Goal: Contribute content: Add original content to the website for others to see

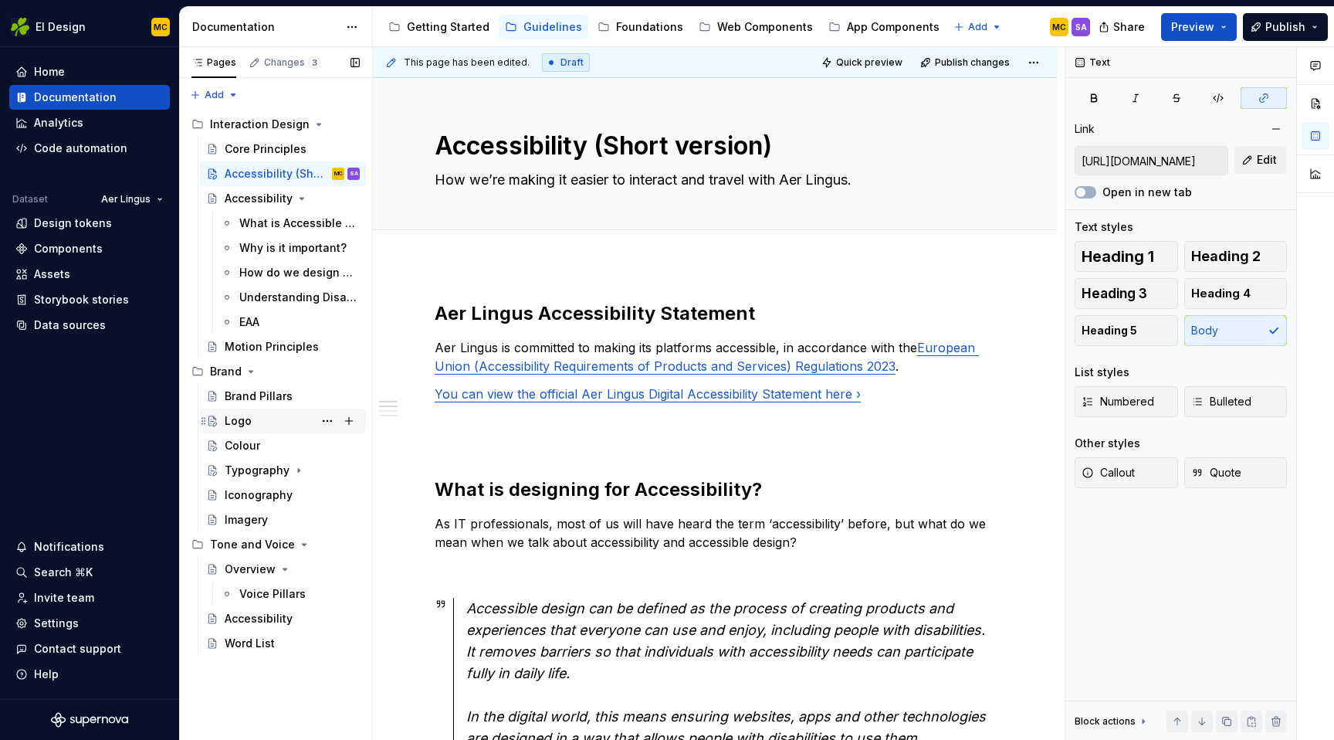
click at [275, 421] on div "Logo AO" at bounding box center [292, 421] width 135 height 22
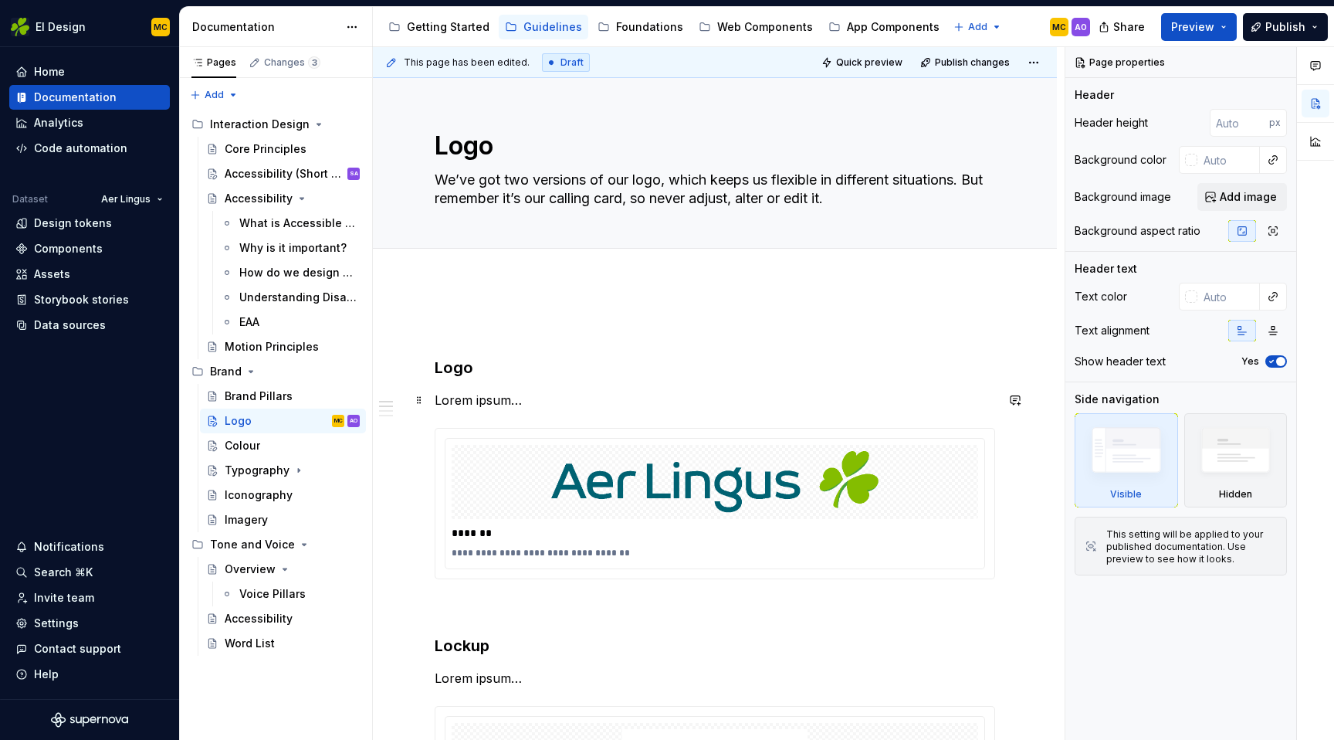
click at [541, 400] on p "Lorem ipsum…" at bounding box center [715, 400] width 560 height 19
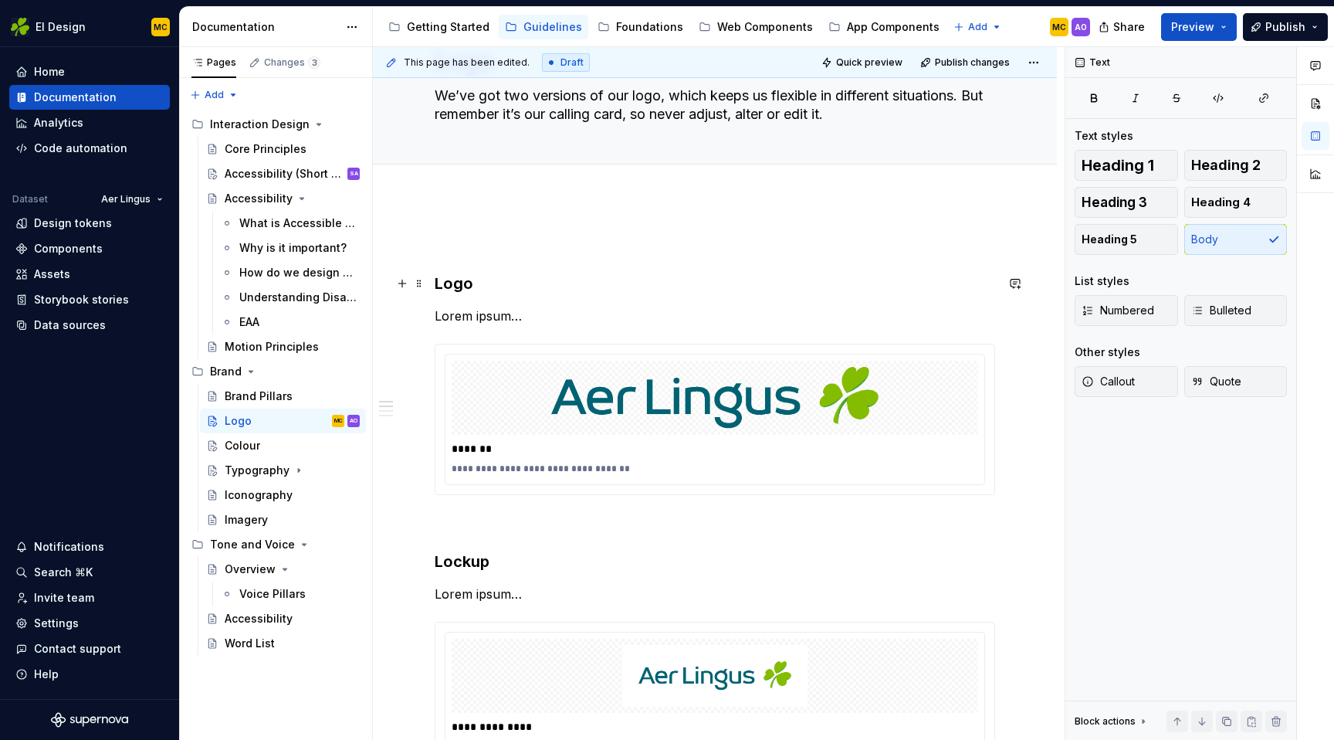
scroll to position [93, 0]
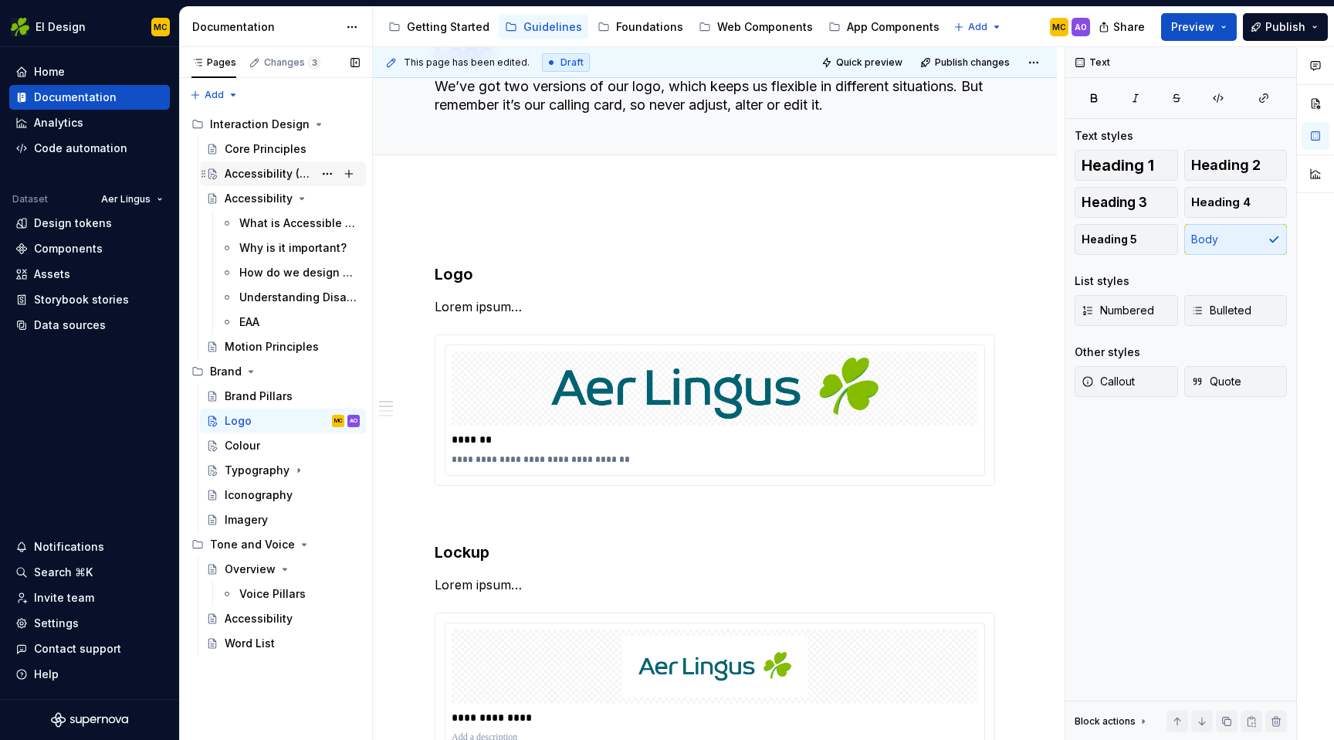
click at [255, 171] on div "Accessibility (Short version)" at bounding box center [269, 173] width 89 height 15
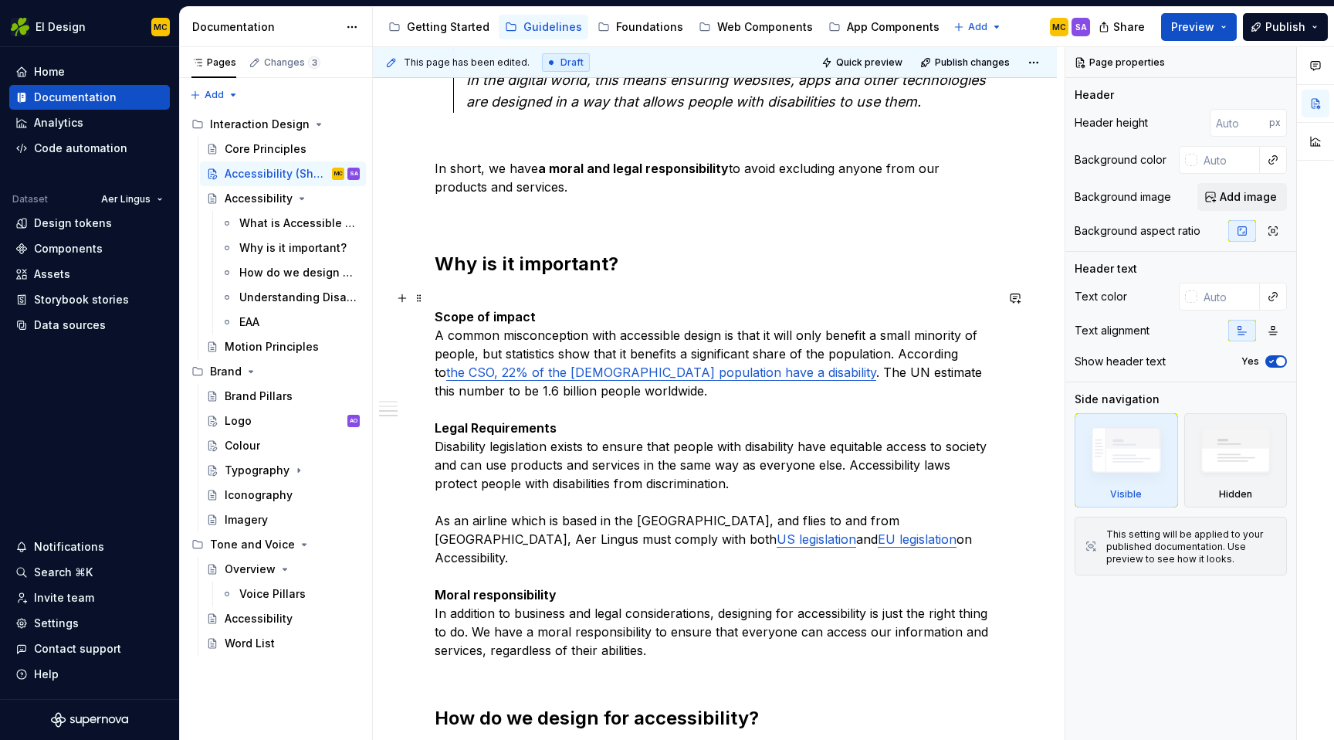
scroll to position [638, 0]
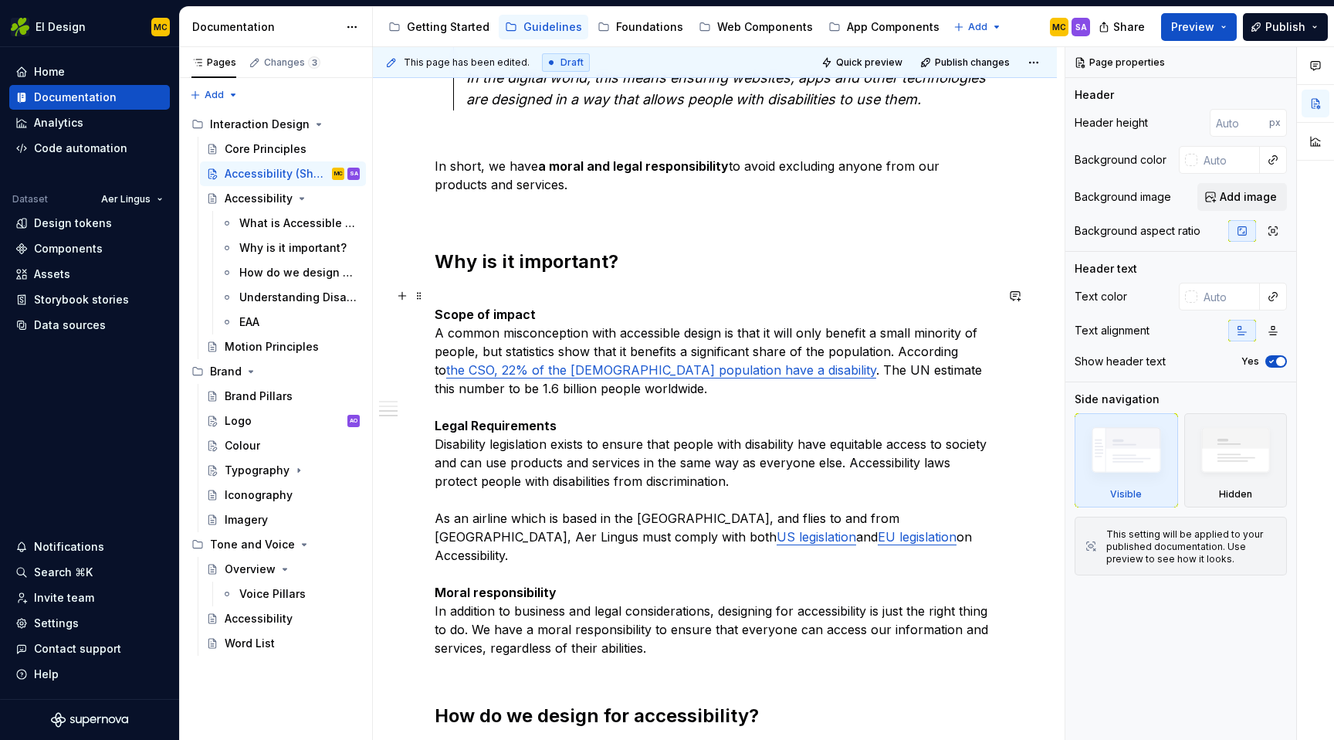
type textarea "*"
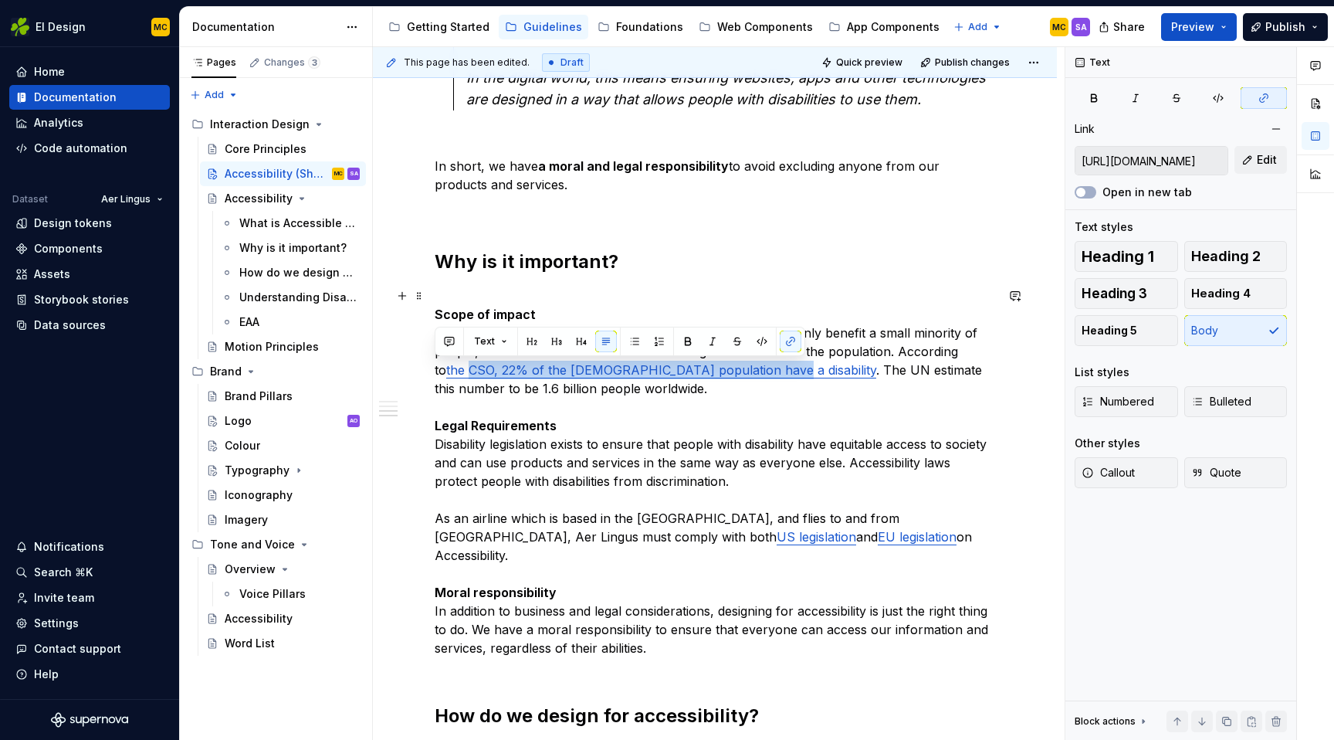
drag, startPoint x: 720, startPoint y: 373, endPoint x: 436, endPoint y: 366, distance: 283.4
click at [446, 366] on link "the CSO, 22% of the [DEMOGRAPHIC_DATA] population have a disability" at bounding box center [661, 369] width 430 height 15
click at [1086, 191] on icon "button" at bounding box center [1081, 192] width 12 height 9
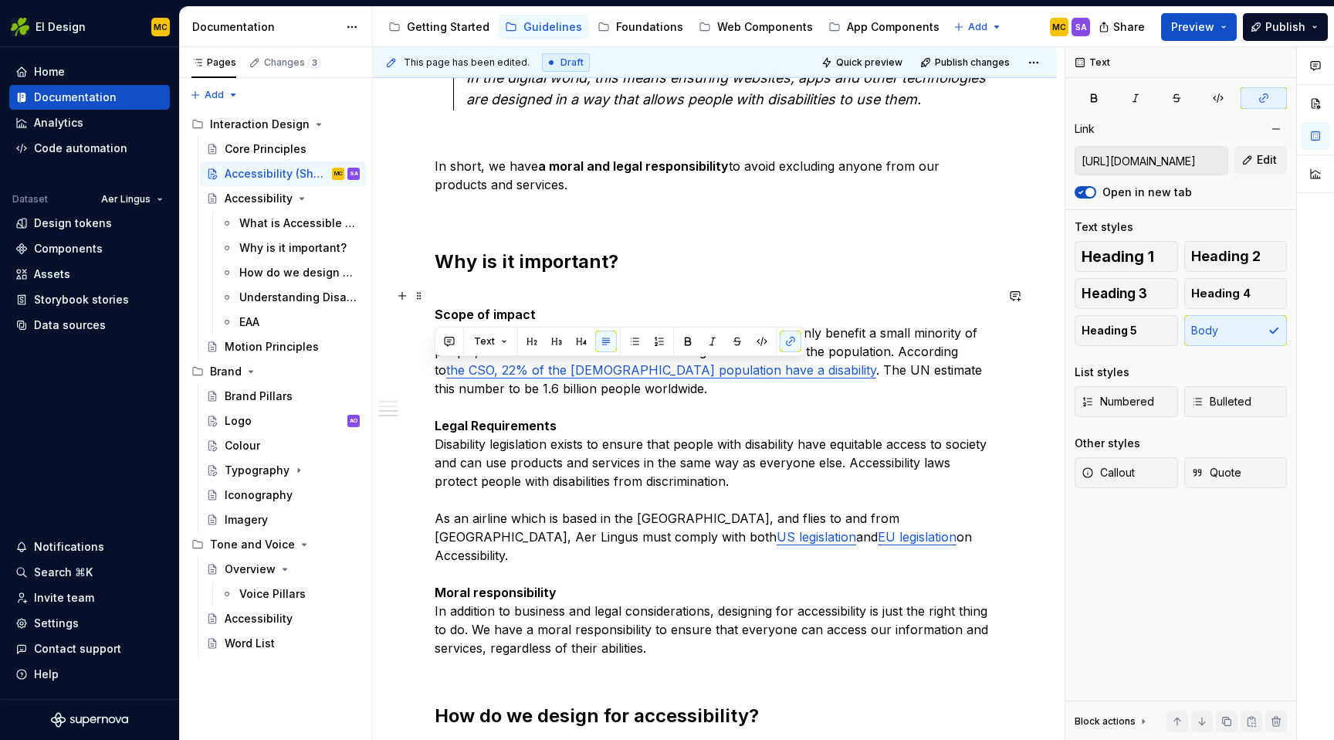
click at [703, 400] on p "Scope of impact A common misconception with accessible design is that it will o…" at bounding box center [715, 480] width 560 height 389
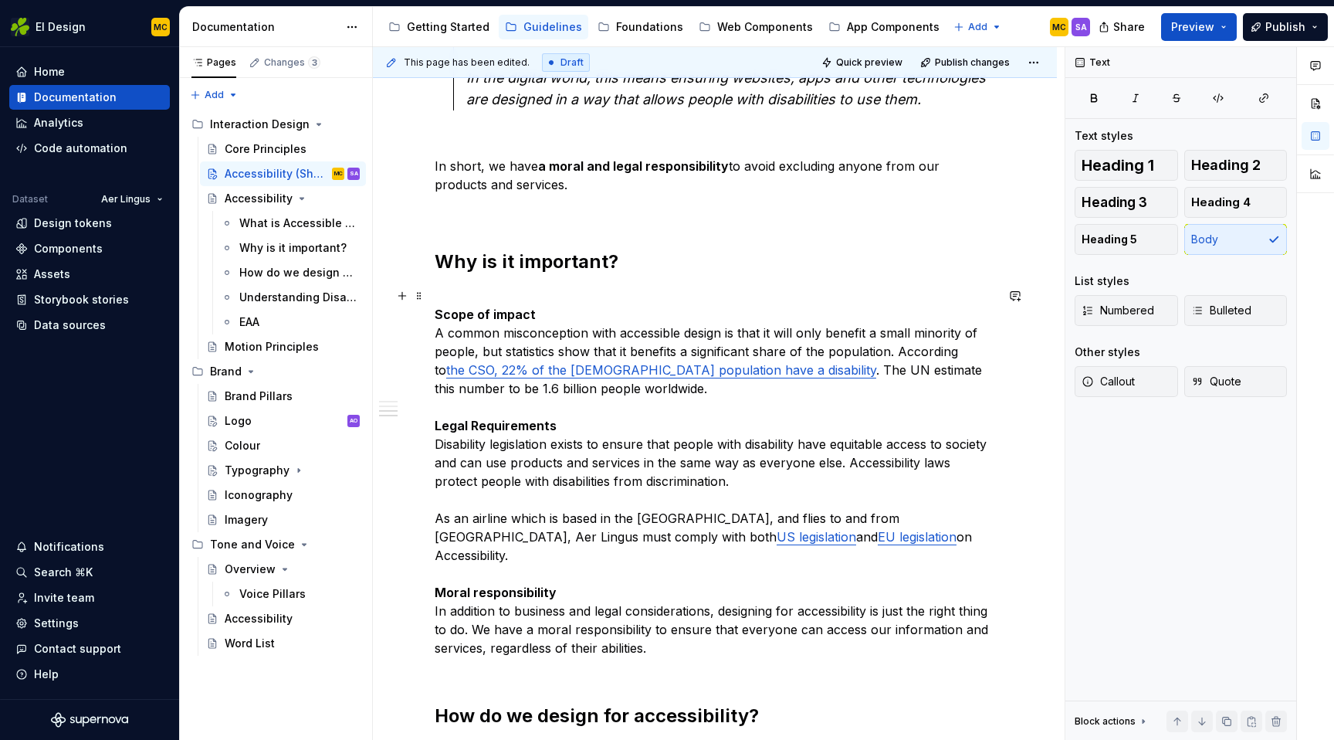
scroll to position [1119, 0]
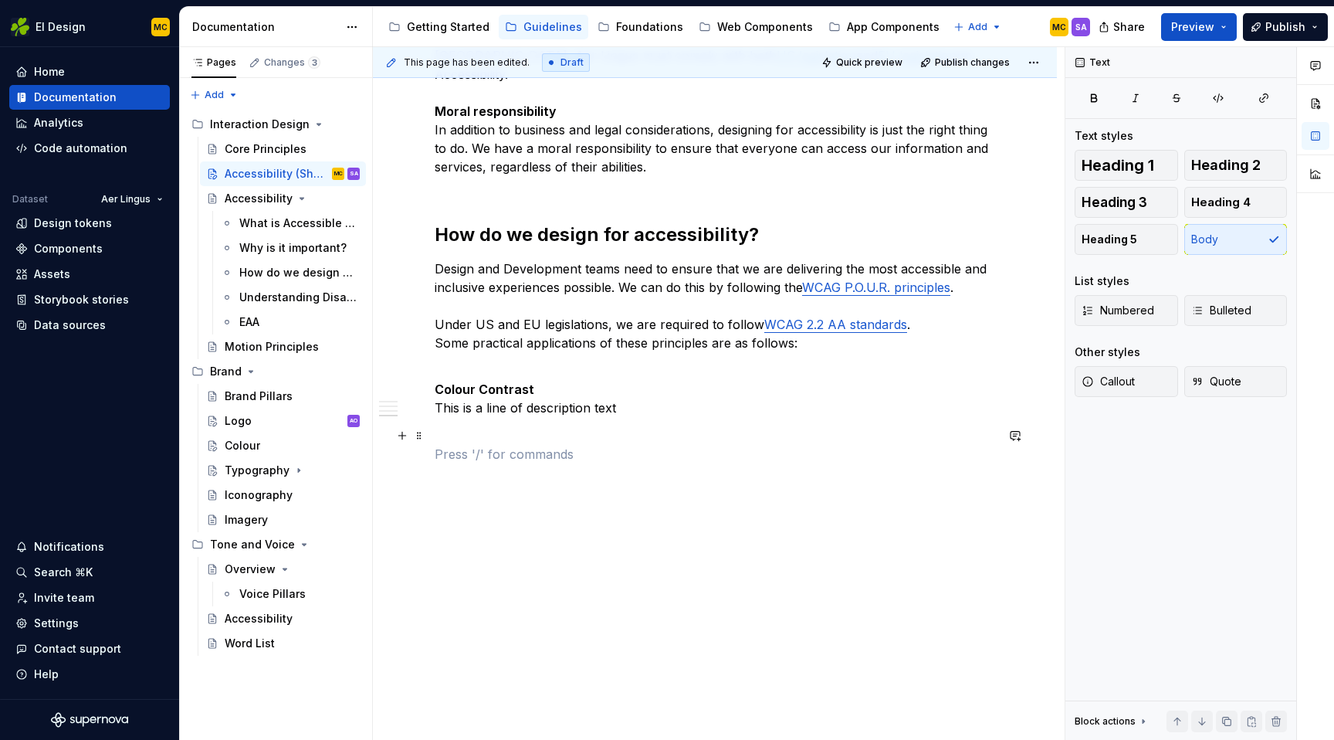
click at [642, 445] on p at bounding box center [715, 454] width 560 height 19
click at [596, 489] on div "Shortcut links" at bounding box center [550, 488] width 137 height 15
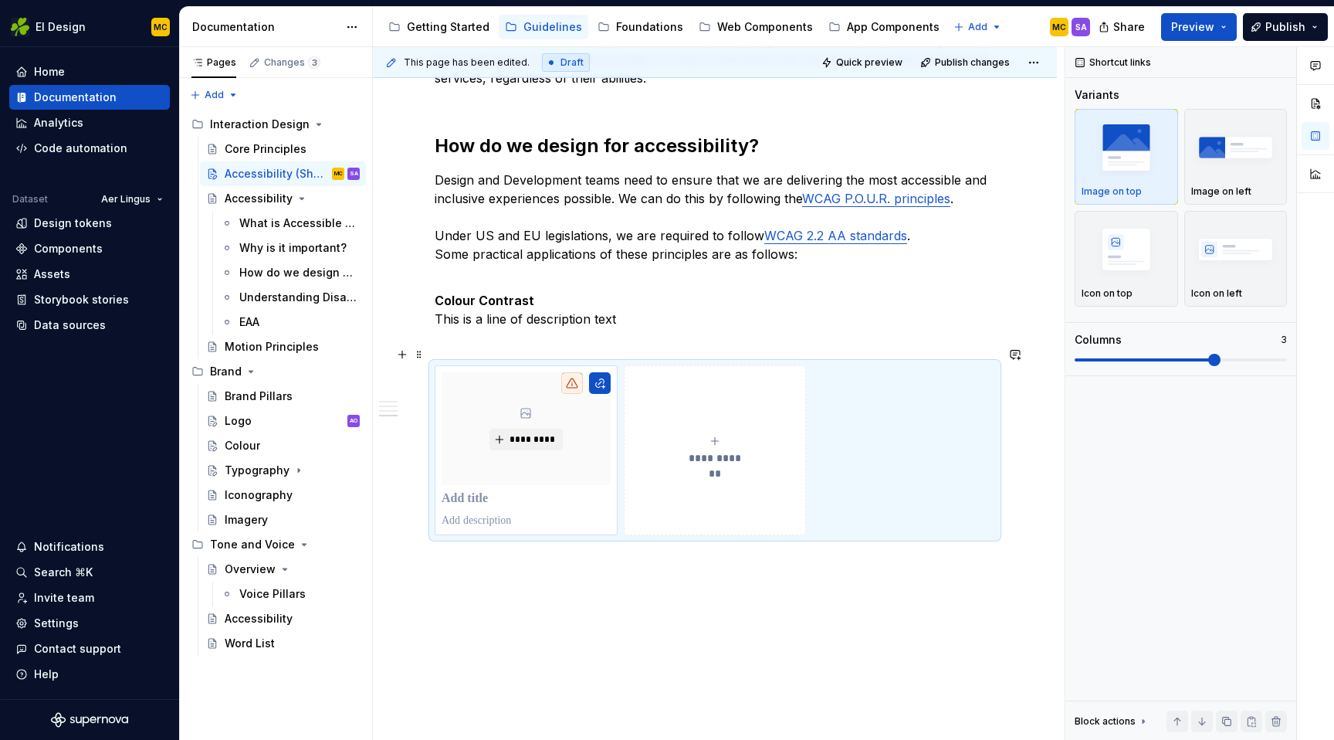
scroll to position [1210, 0]
click at [599, 371] on button "button" at bounding box center [600, 382] width 22 height 22
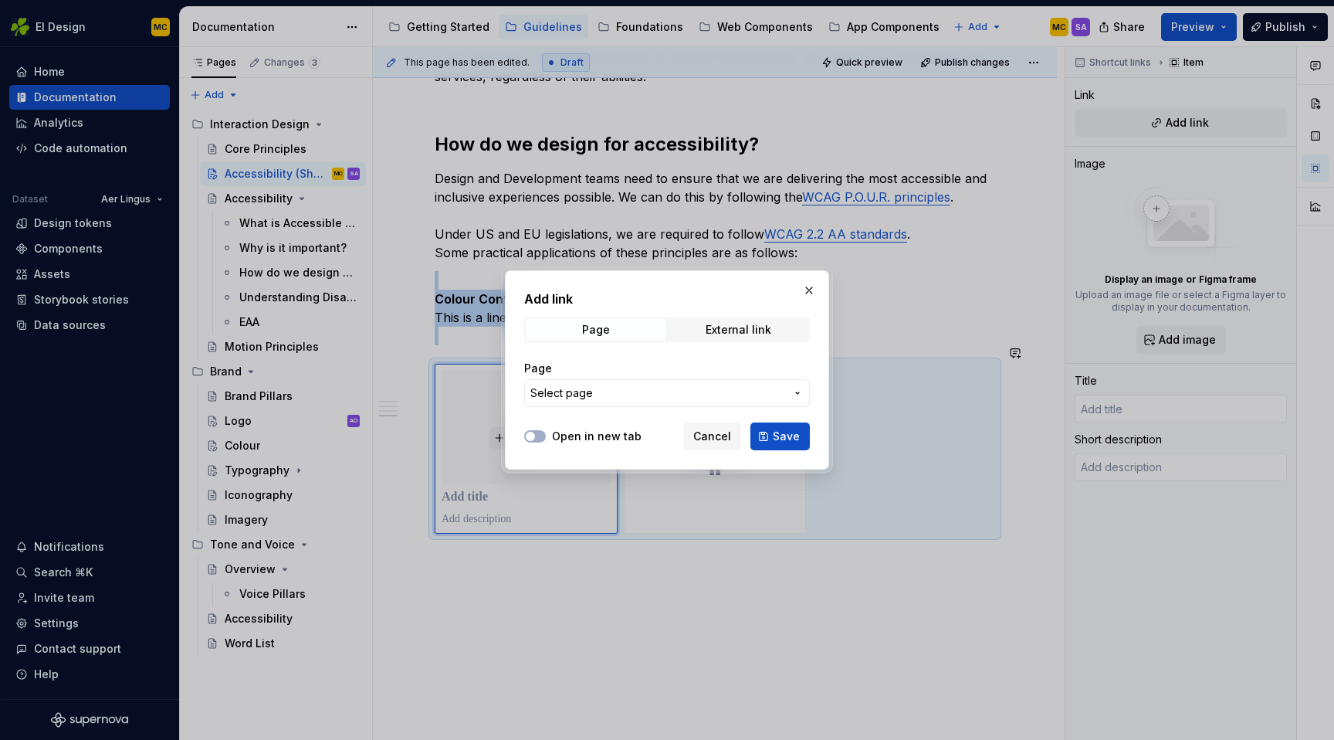
click at [615, 394] on span "Select page" at bounding box center [657, 392] width 255 height 15
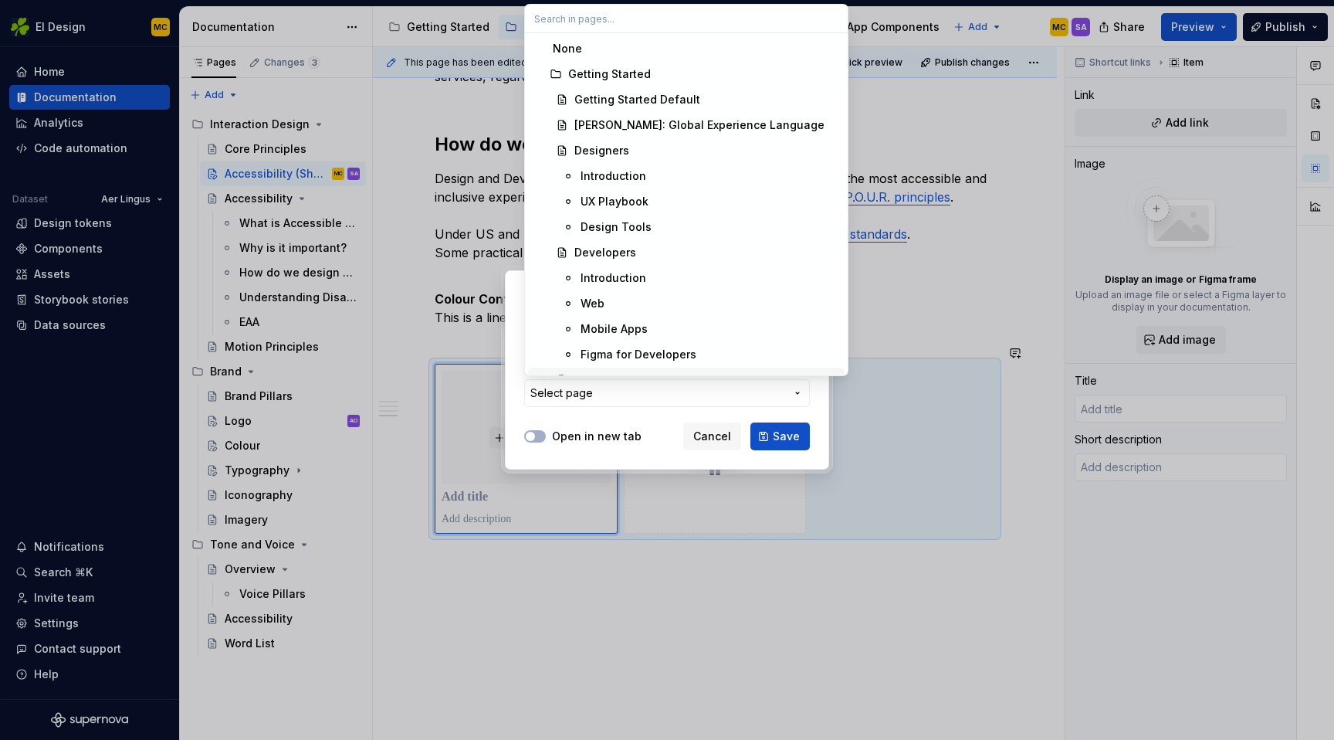
click at [637, 422] on div "Add link Page External link Page Select page Open in new tab Cancel Save" at bounding box center [667, 370] width 1334 height 740
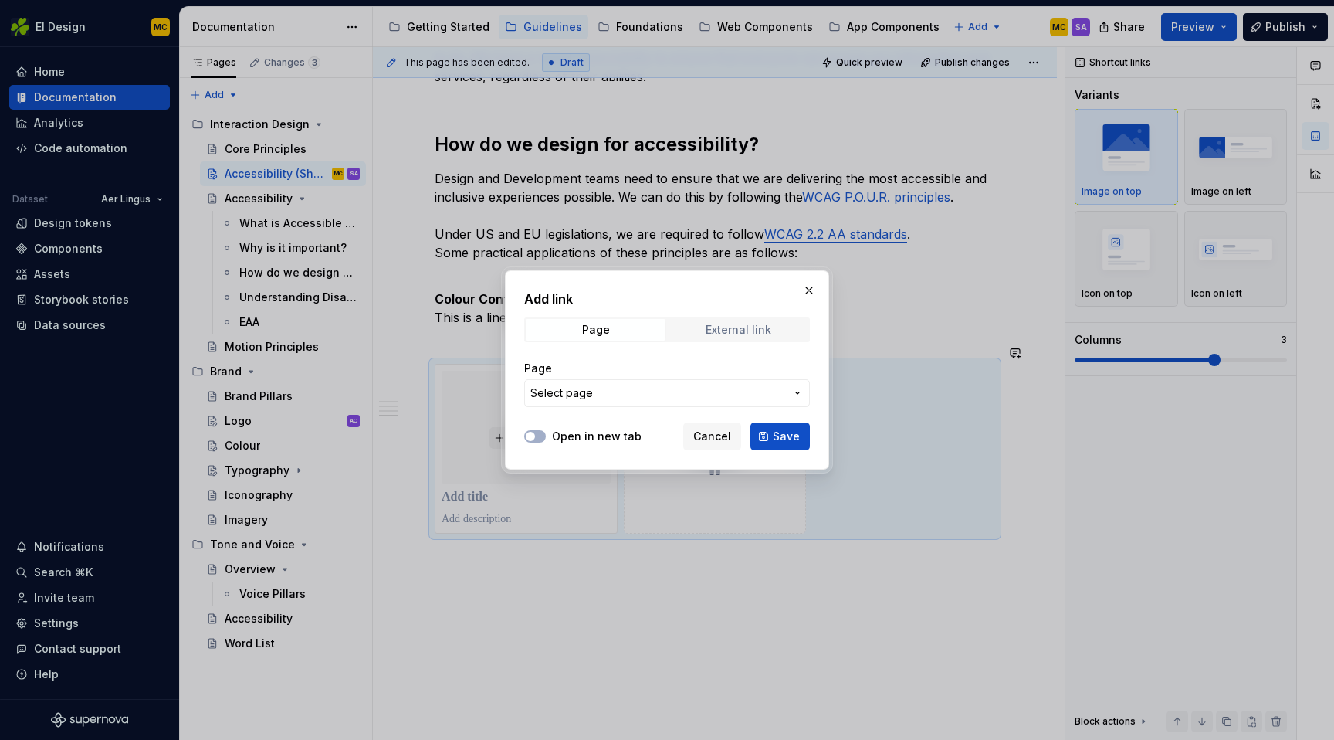
click at [725, 318] on div "Page External link" at bounding box center [667, 329] width 286 height 25
click at [725, 329] on div "External link" at bounding box center [739, 329] width 66 height 12
click at [807, 292] on button "button" at bounding box center [809, 290] width 22 height 22
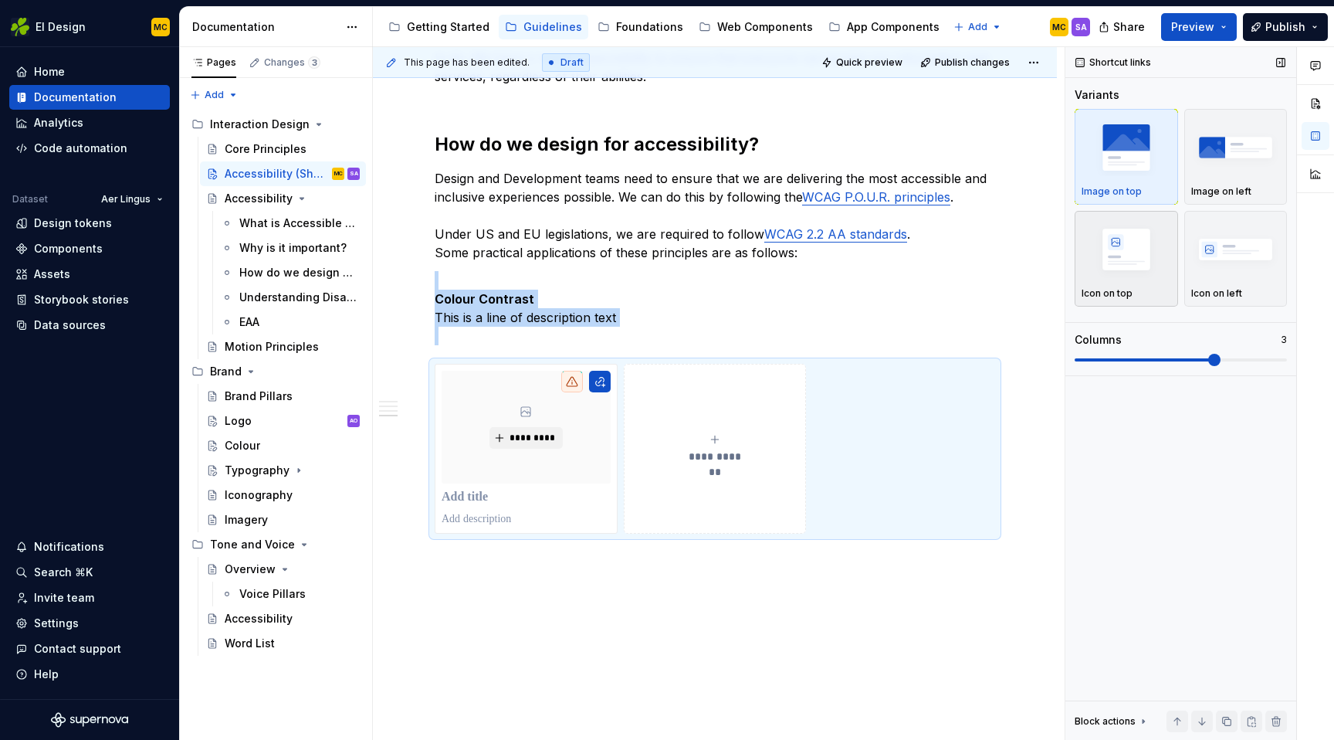
click at [1123, 260] on img "button" at bounding box center [1127, 249] width 90 height 56
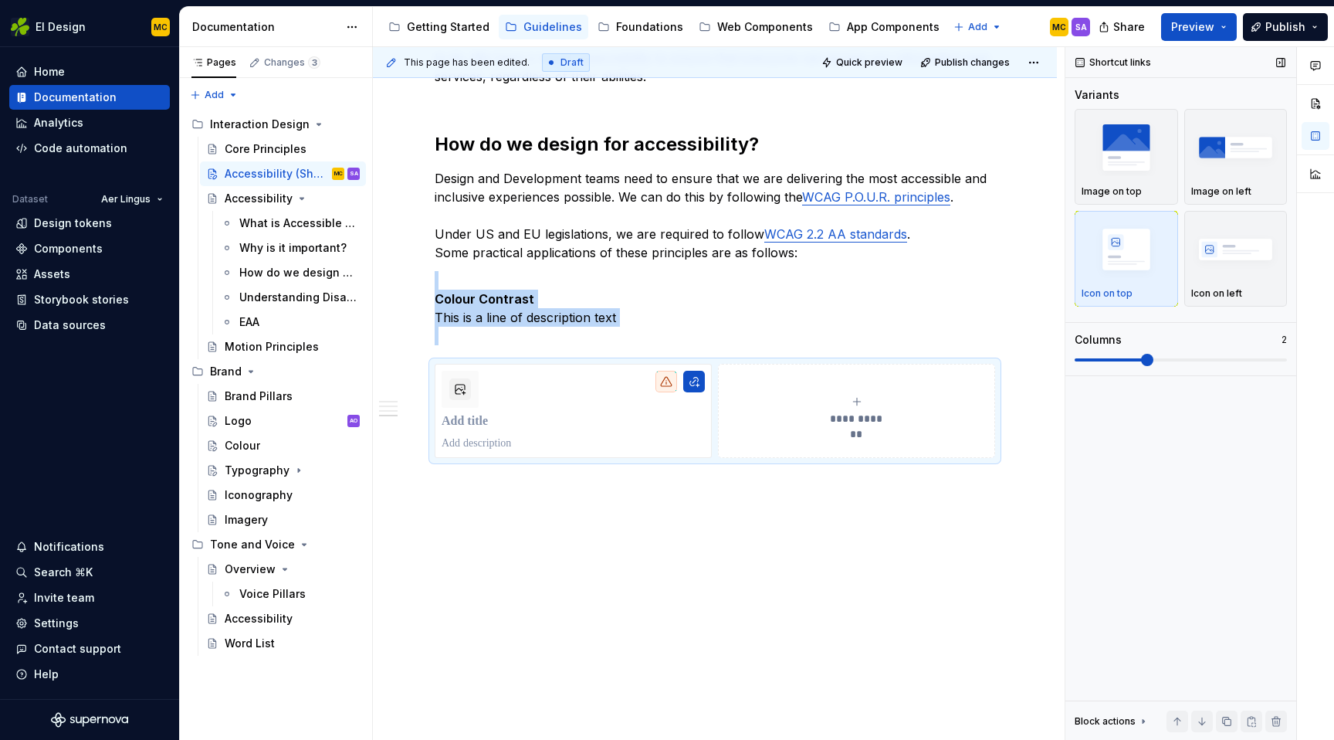
click at [1153, 366] on span at bounding box center [1147, 360] width 12 height 12
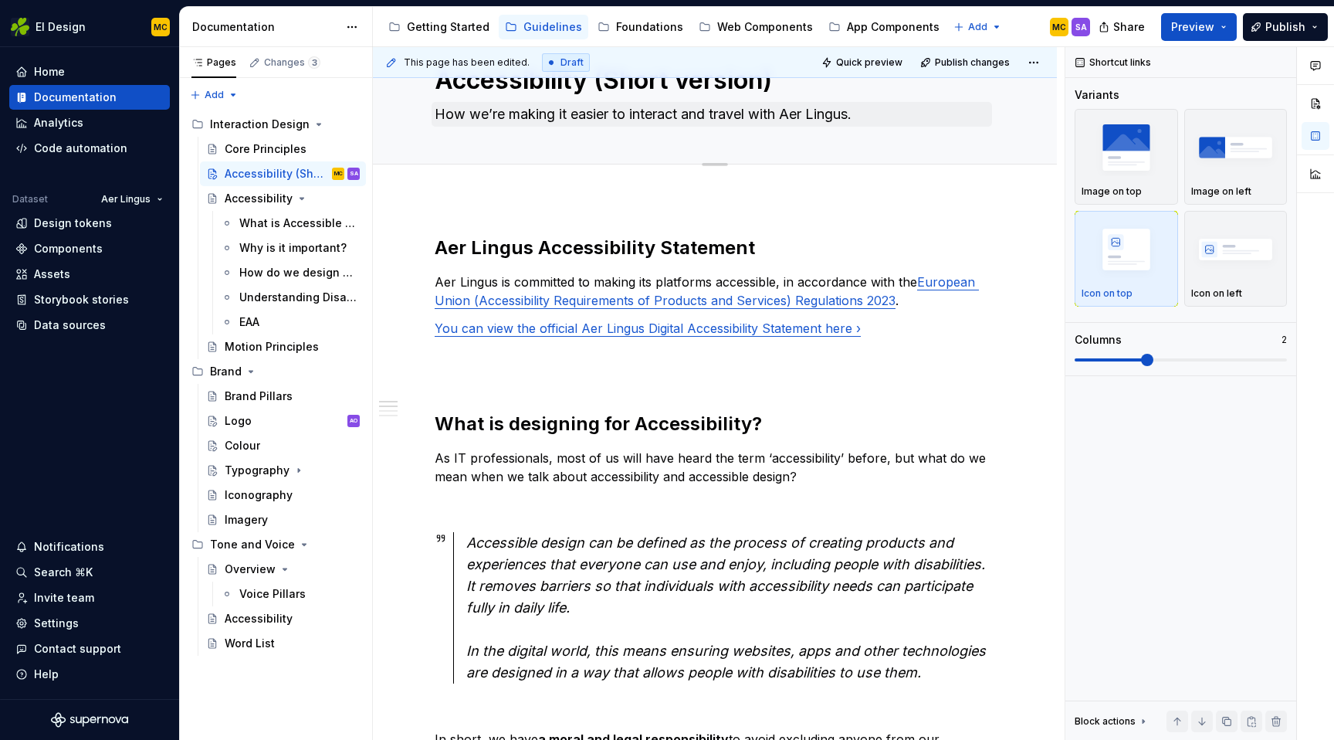
scroll to position [59, 0]
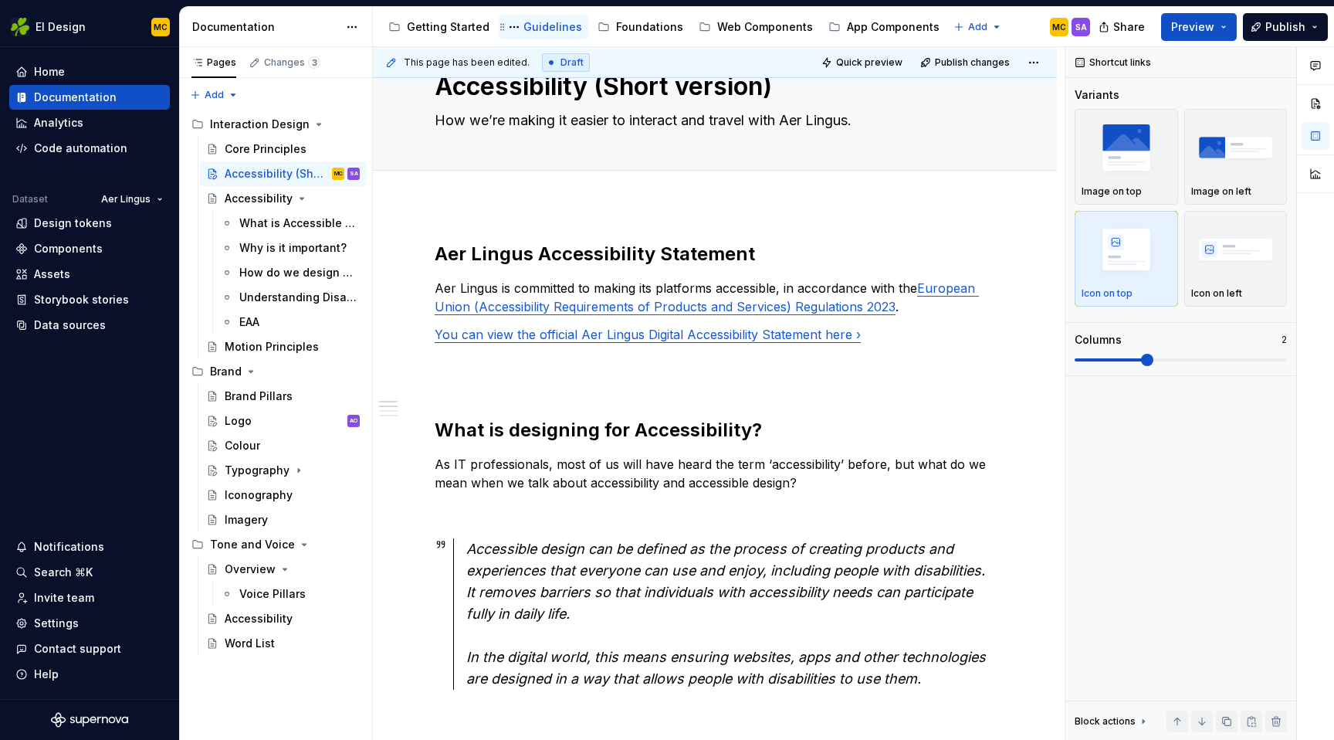
click at [530, 27] on div "Guidelines" at bounding box center [552, 26] width 59 height 15
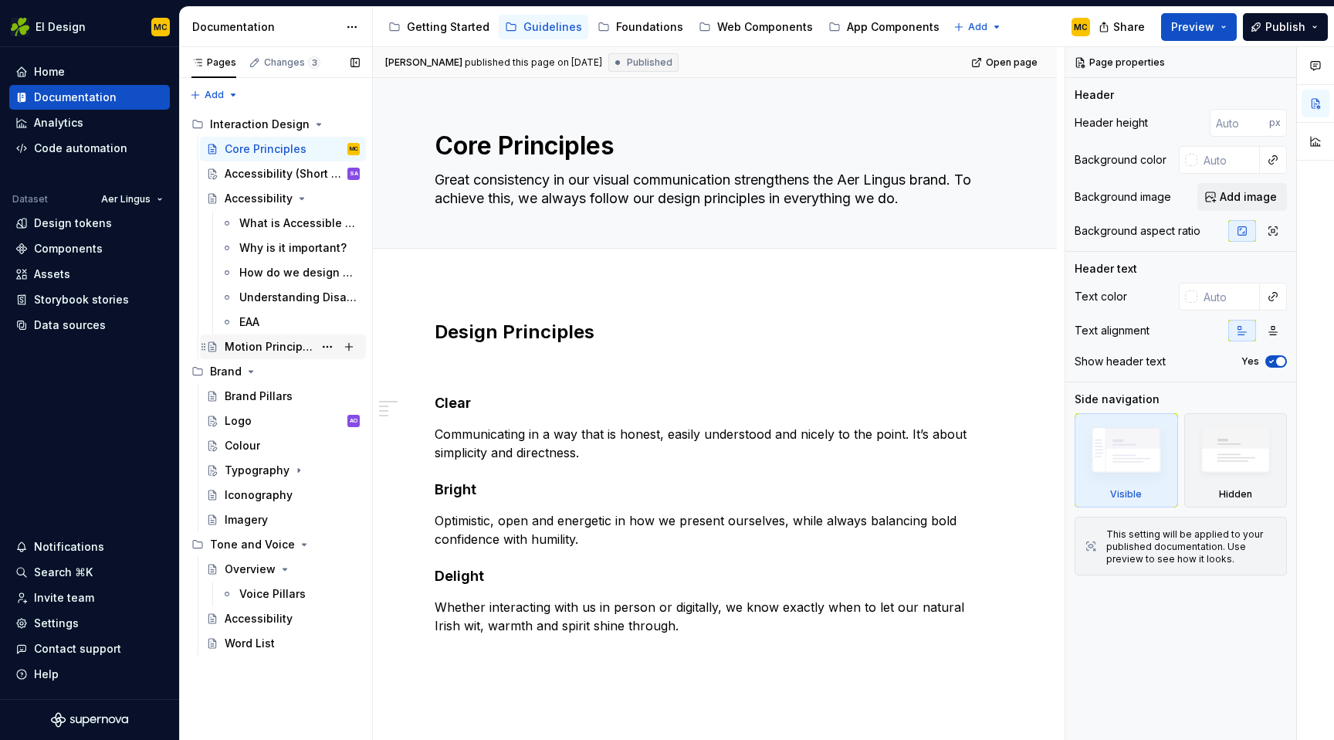
click at [269, 342] on div "Motion Principles" at bounding box center [269, 346] width 89 height 15
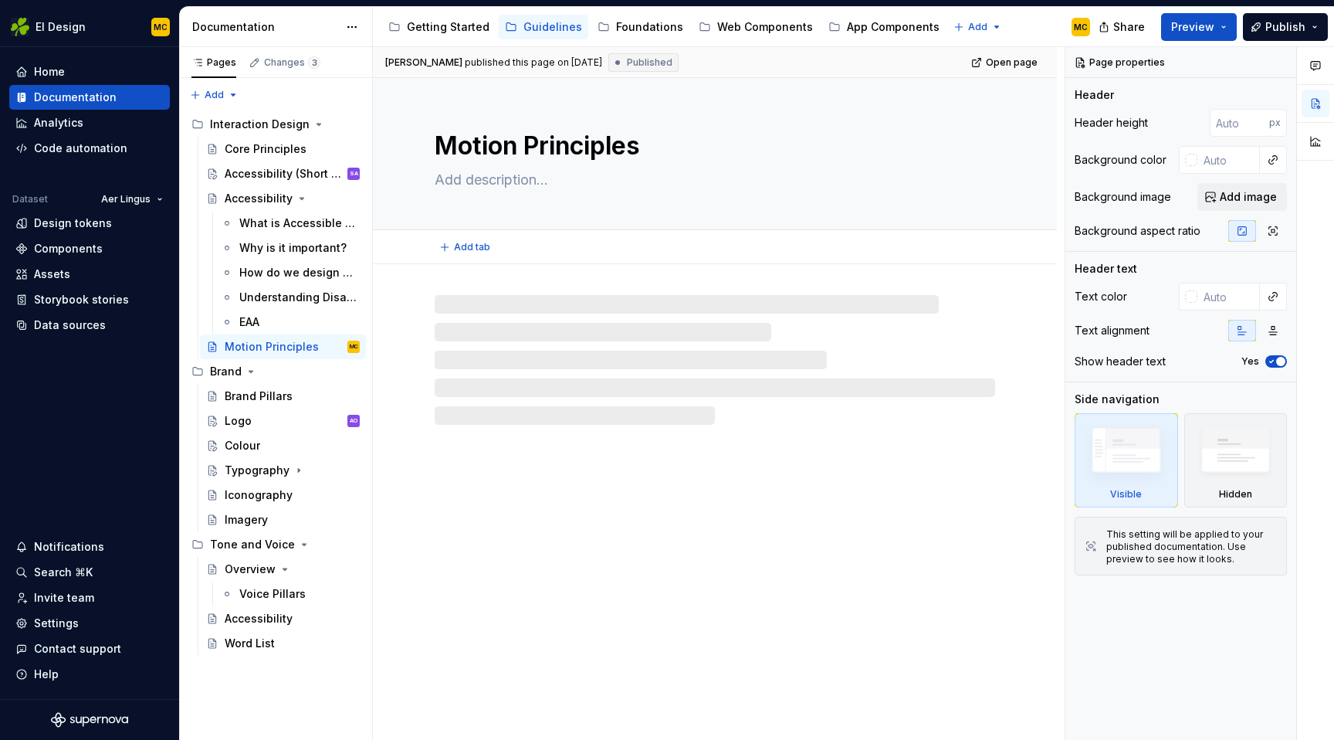
click at [520, 144] on textarea "Motion Principles" at bounding box center [712, 145] width 560 height 37
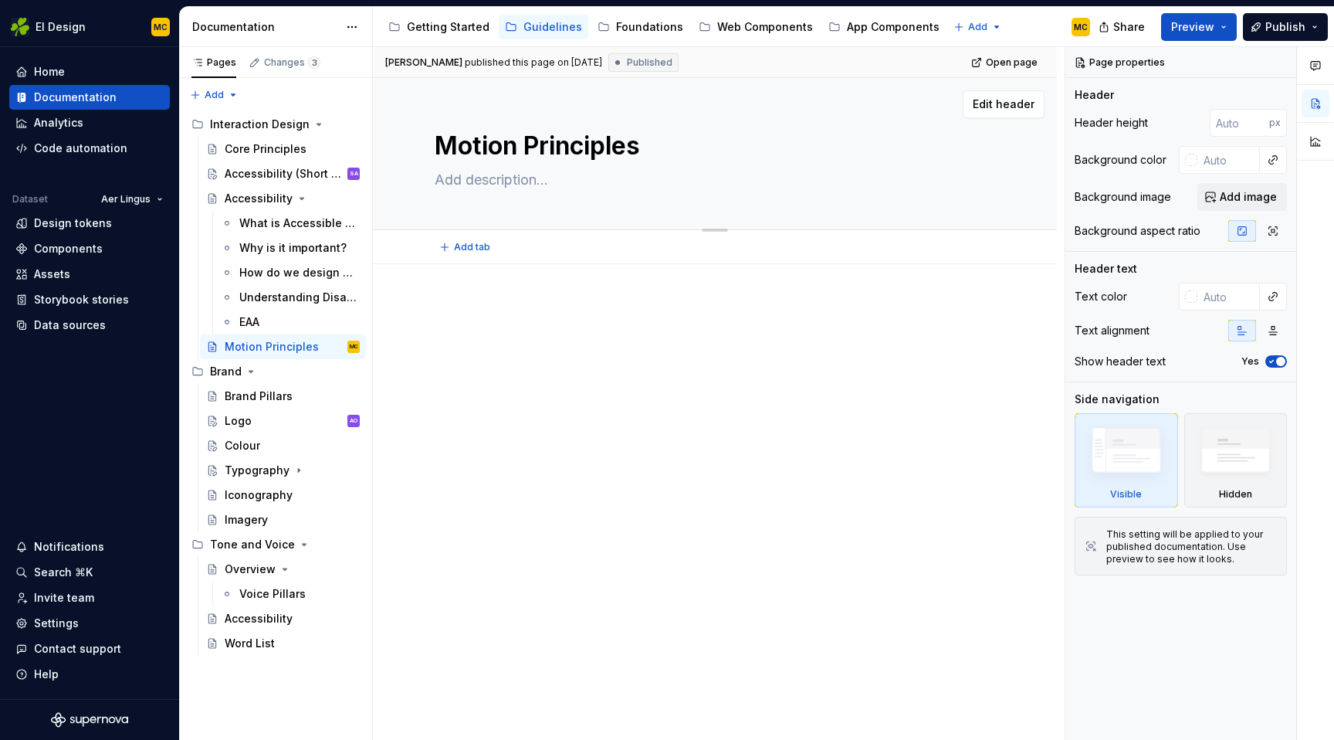
drag, startPoint x: 525, startPoint y: 144, endPoint x: 650, endPoint y: 142, distance: 125.1
click at [650, 142] on textarea "Motion Principles" at bounding box center [712, 145] width 560 height 37
type textarea "*"
type textarea "Motion D"
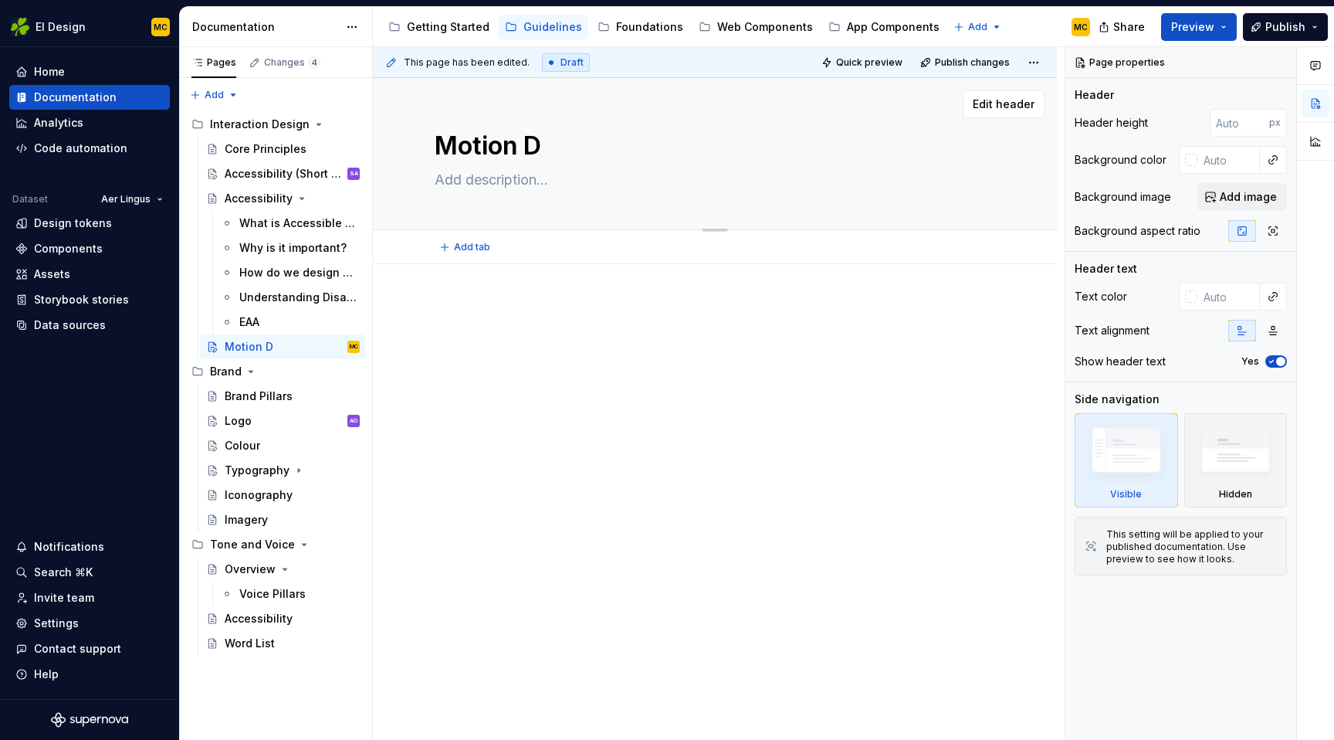
type textarea "*"
type textarea "Motion De"
type textarea "*"
type textarea "Motion Des"
type textarea "*"
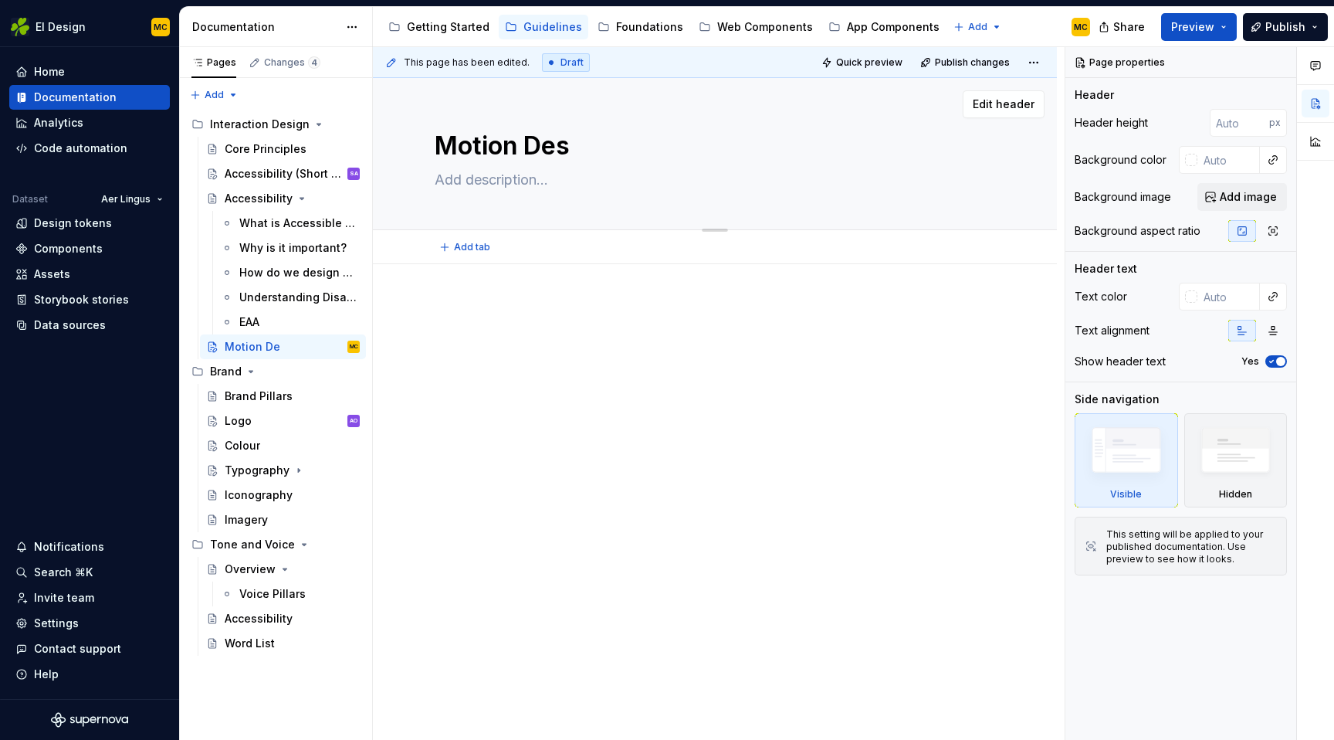
type textarea "Motion Desi"
type textarea "*"
type textarea "Motion Desig"
type textarea "*"
type textarea "Motion Design"
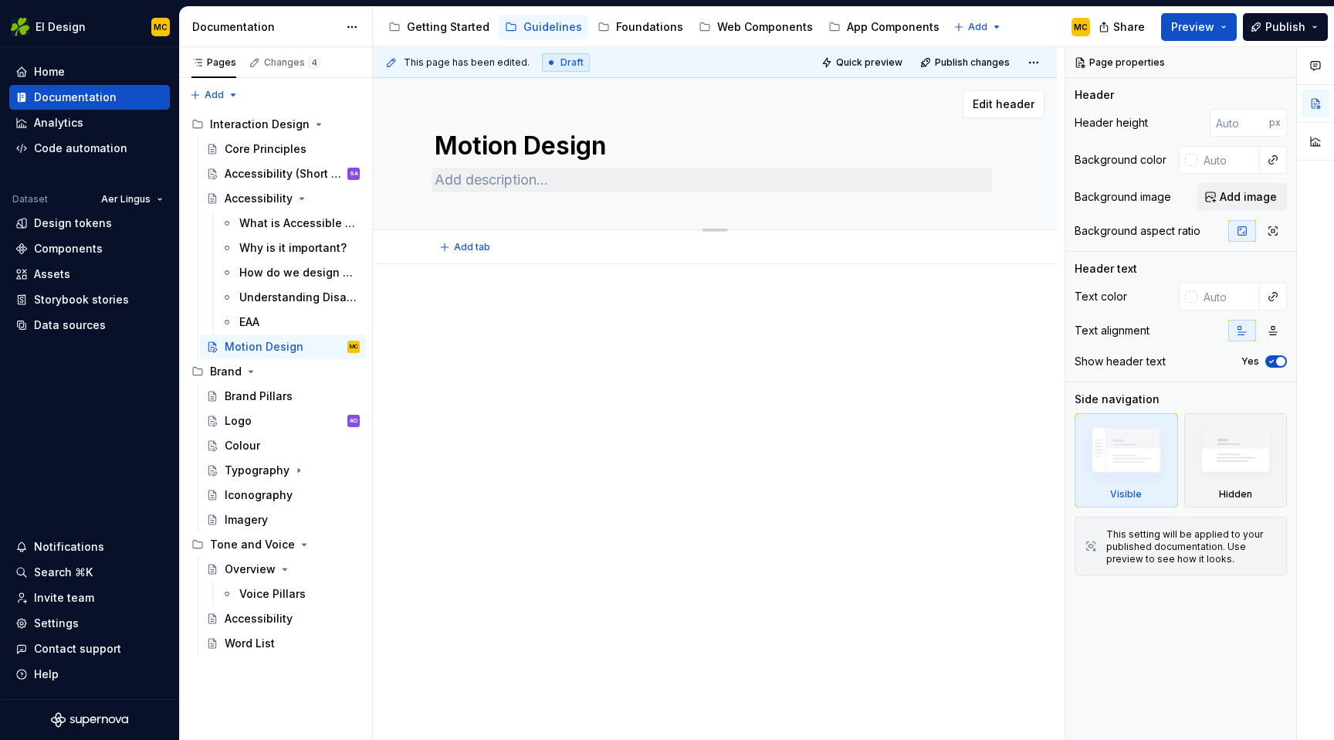
type textarea "*"
type textarea "Motion Design"
click at [533, 183] on textarea at bounding box center [712, 180] width 560 height 25
type textarea "*"
type textarea "W"
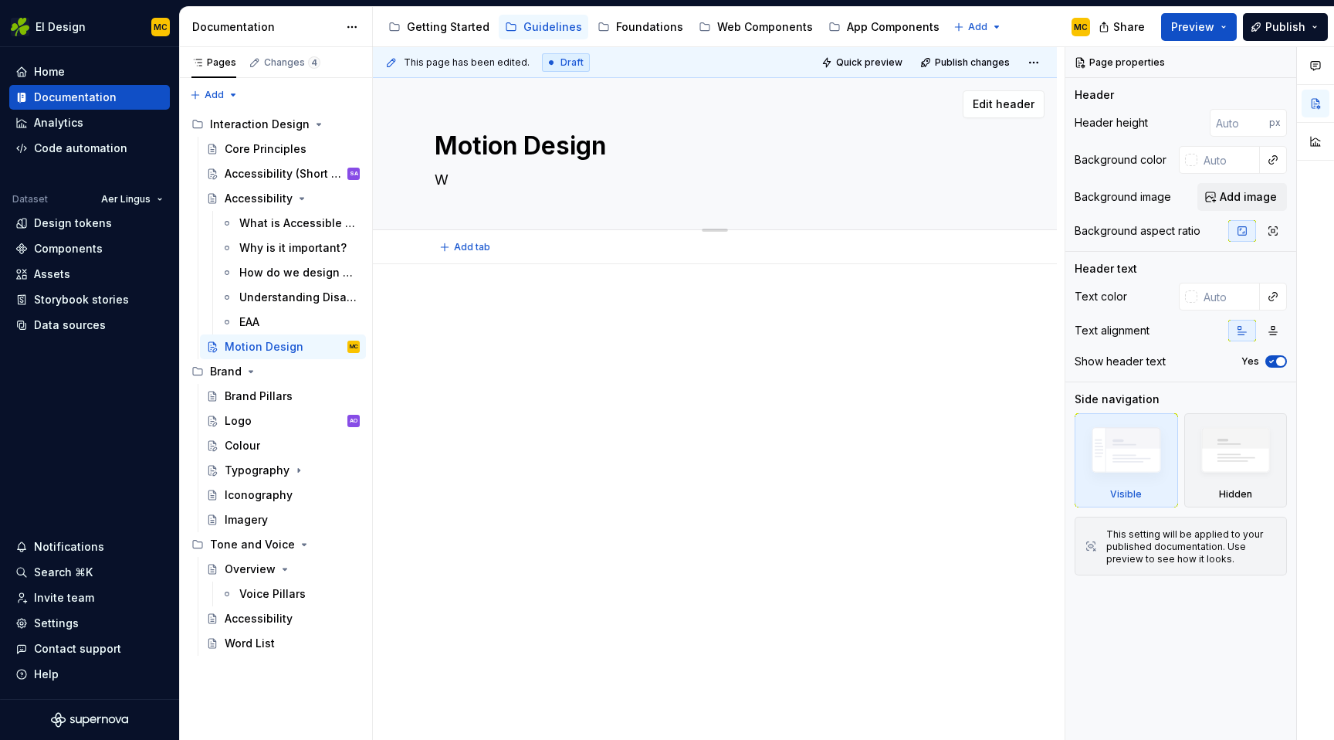
type textarea "*"
type textarea "Wh"
type textarea "*"
type textarea "Whe"
type textarea "*"
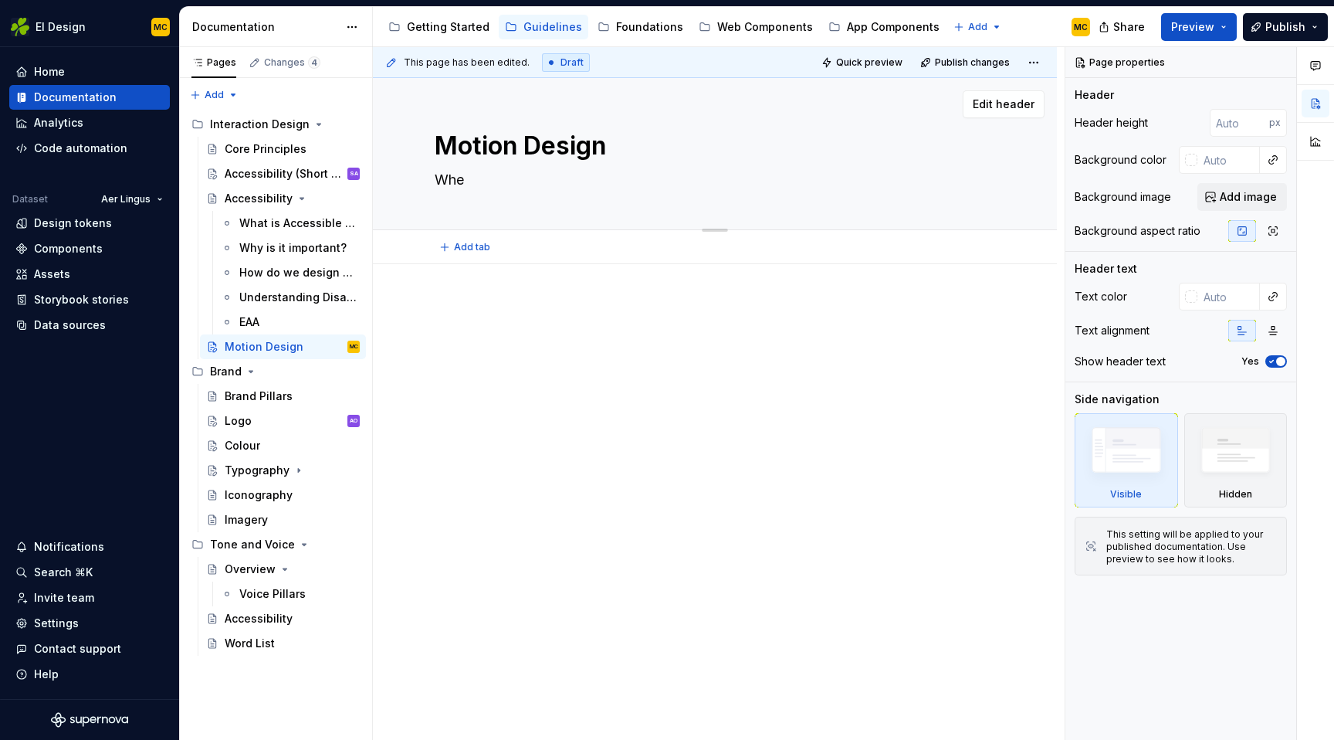
type textarea "When"
type textarea "*"
type textarea "When"
type textarea "*"
type textarea "When a"
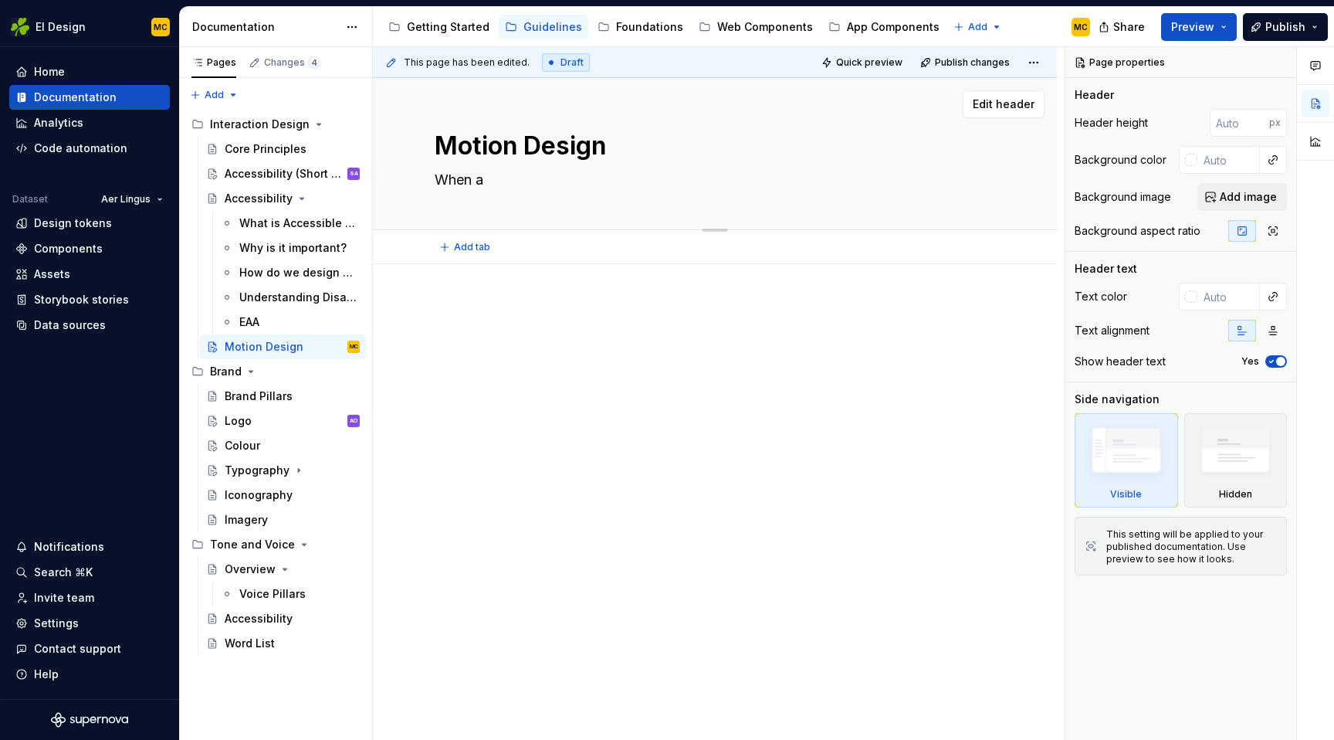
type textarea "*"
type textarea "When an"
type textarea "*"
type textarea "When and"
type textarea "*"
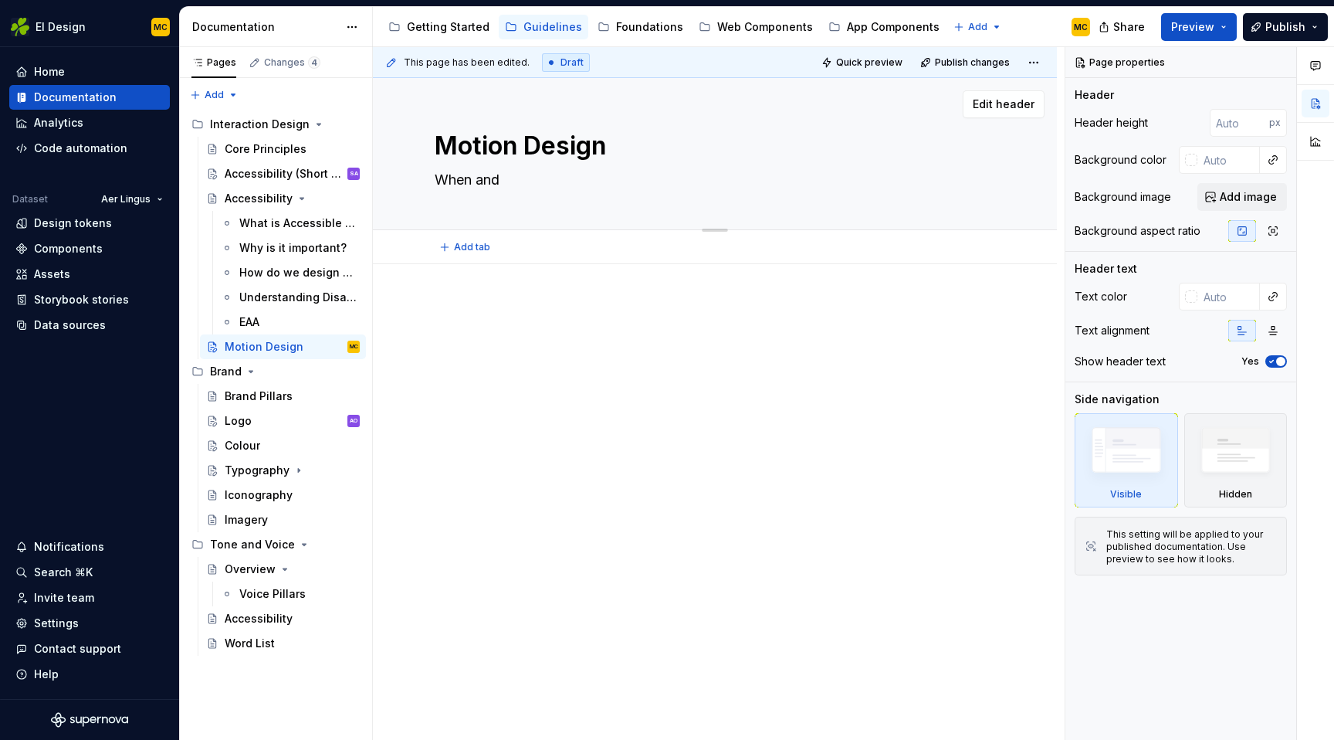
type textarea "When and"
type textarea "*"
type textarea "When and w"
type textarea "*"
type textarea "When and wh"
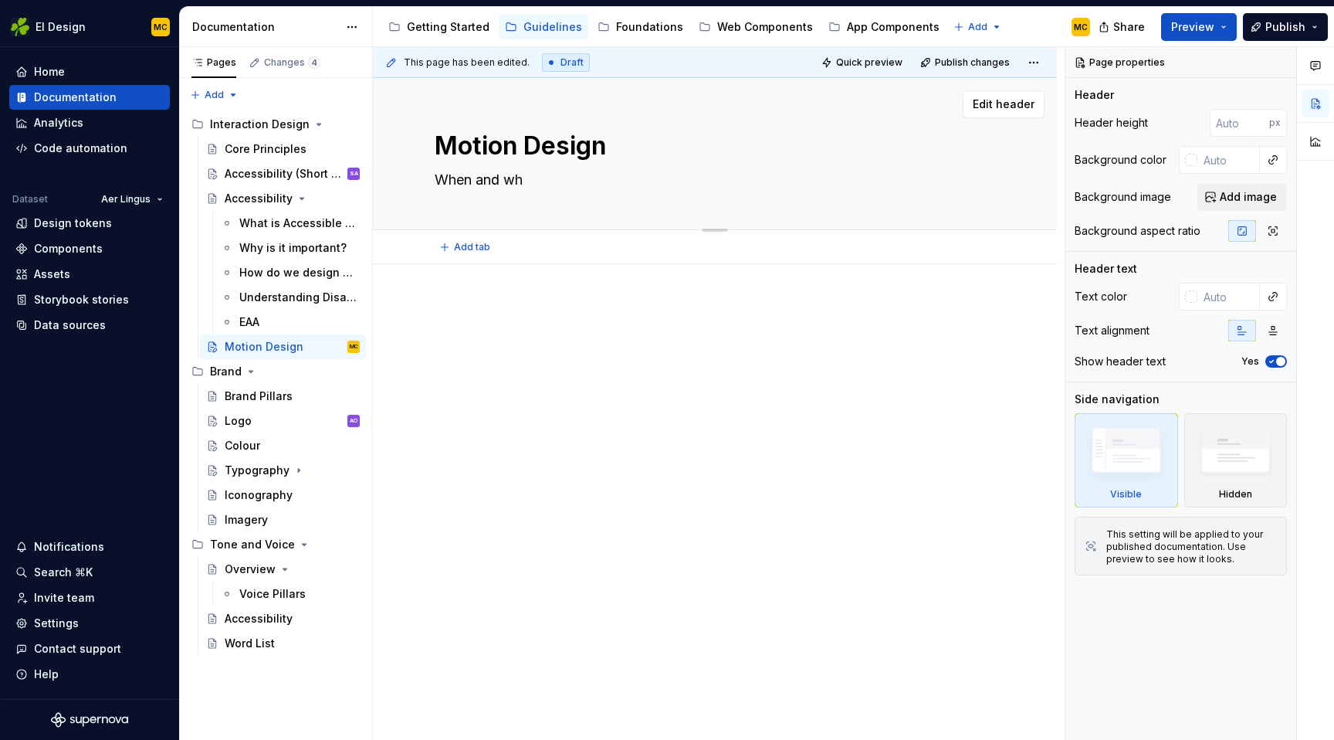
type textarea "*"
type textarea "When and why"
type textarea "*"
type textarea "When and why"
type textarea "*"
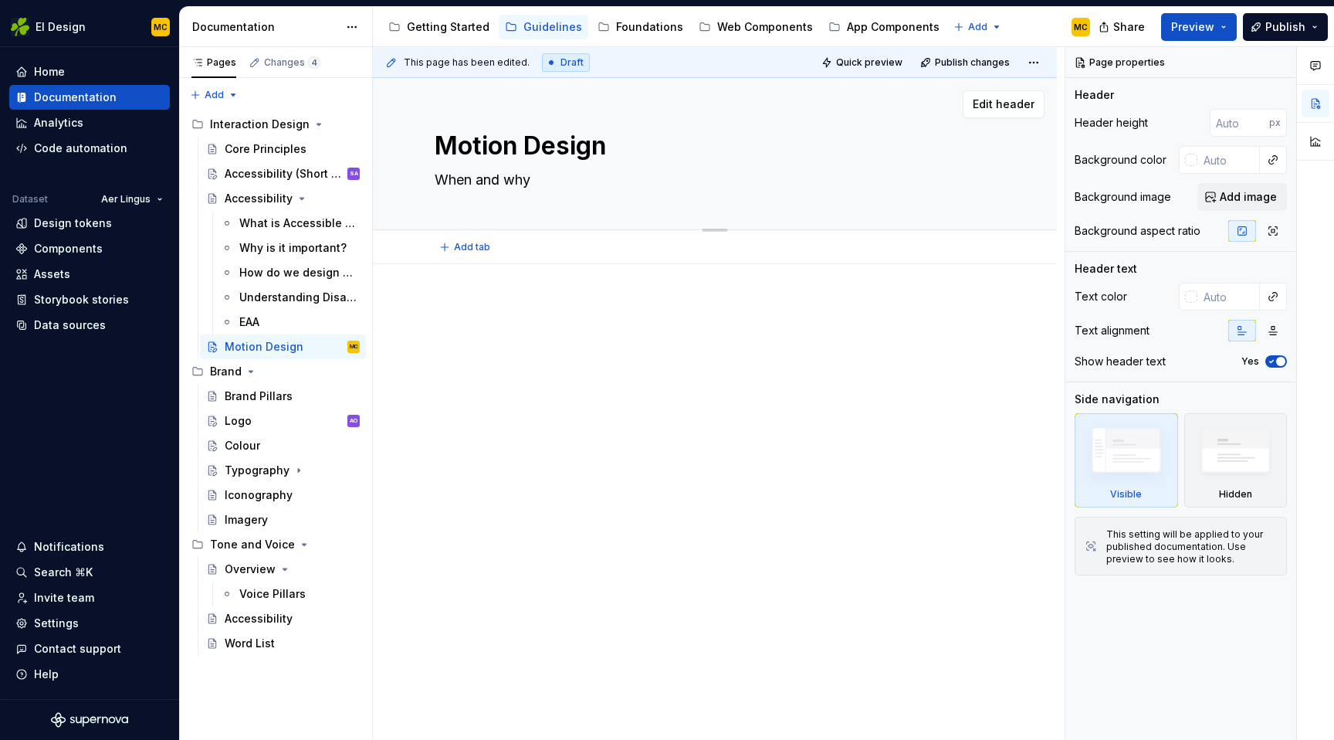
type textarea "When and why a"
type textarea "*"
type textarea "When and why an"
type textarea "*"
type textarea "When and why and"
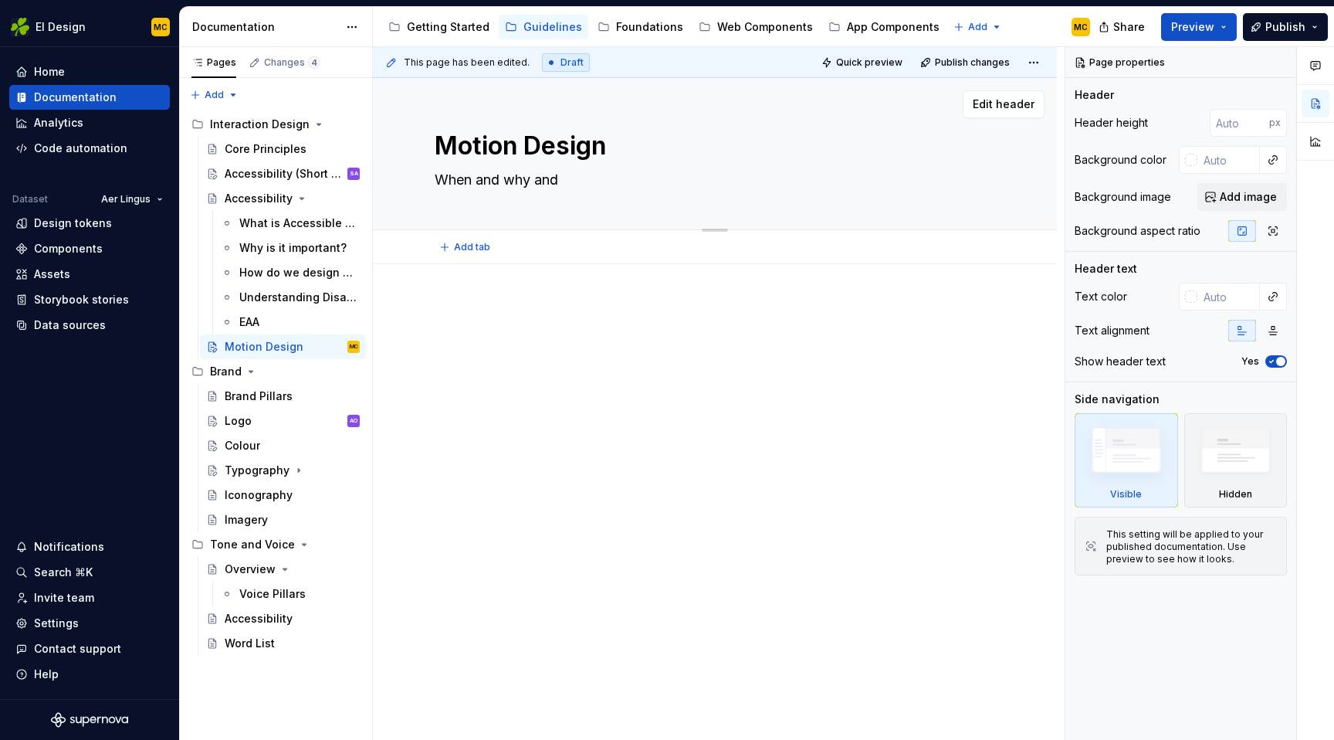
type textarea "*"
type textarea "When and why and"
type textarea "*"
type textarea "When and why and h"
type textarea "*"
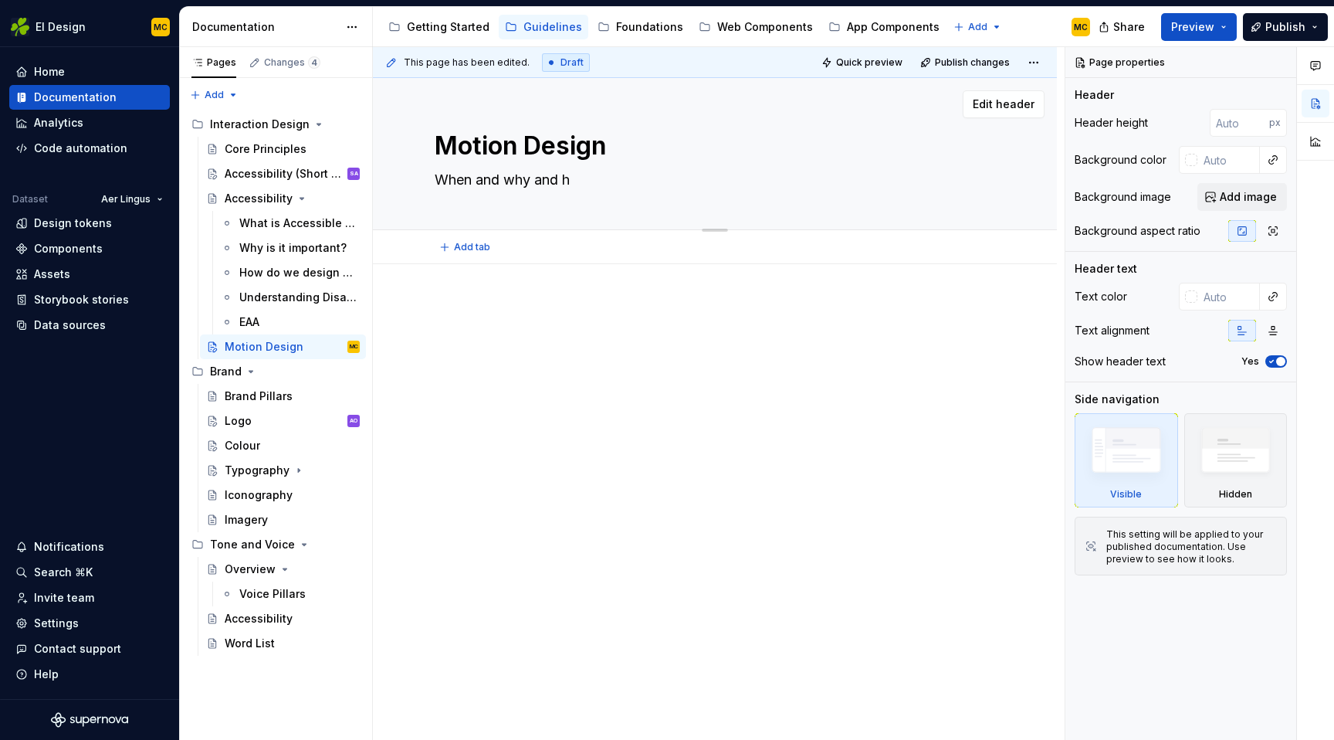
type textarea "When and why and ho"
type textarea "*"
type textarea "When and why and how"
type textarea "*"
type textarea "When and why and how"
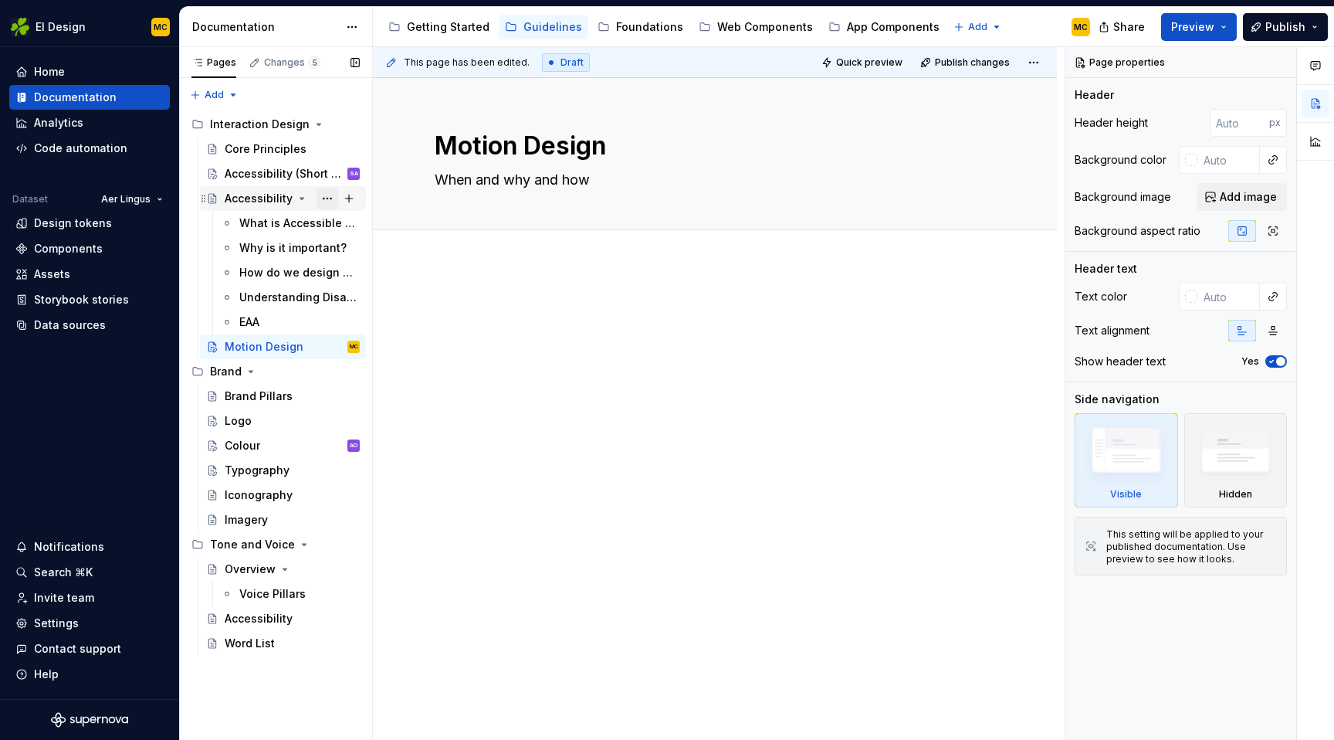
click at [323, 195] on button "Page tree" at bounding box center [328, 199] width 22 height 22
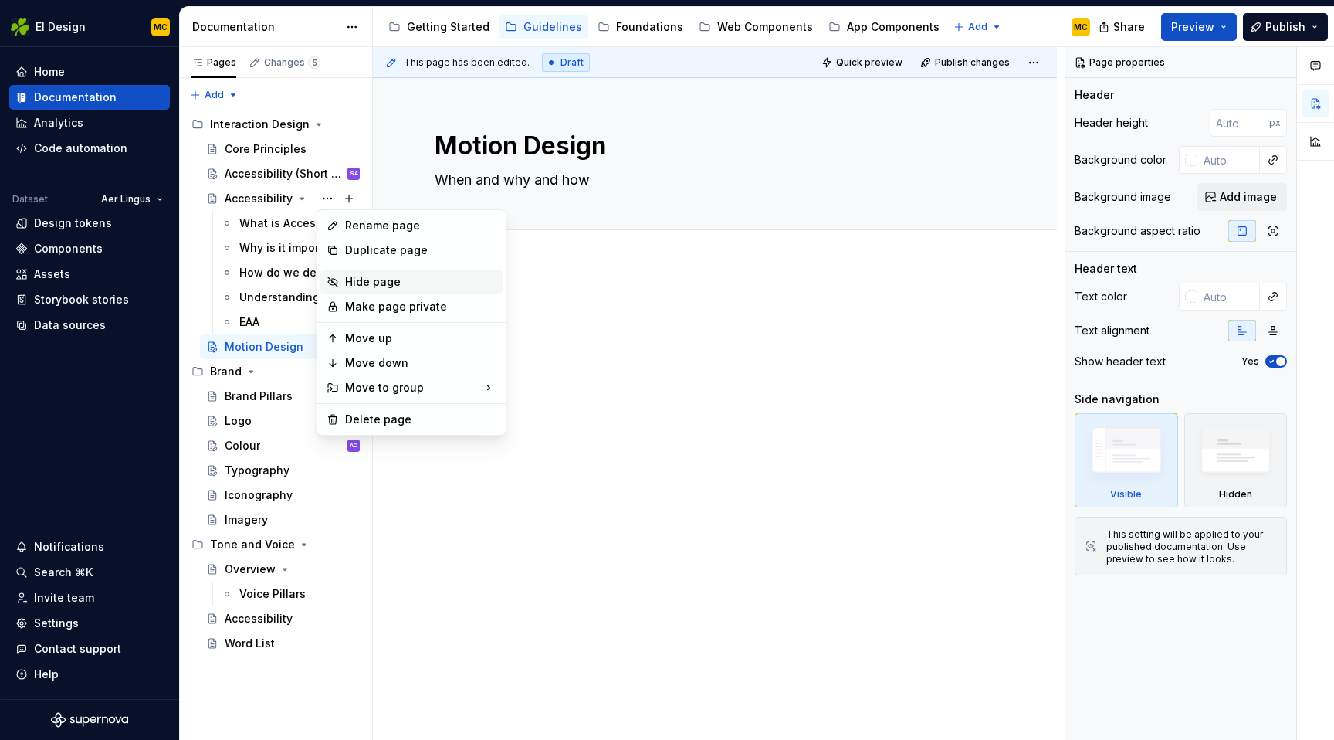
click at [356, 282] on div "Hide page" at bounding box center [420, 281] width 151 height 15
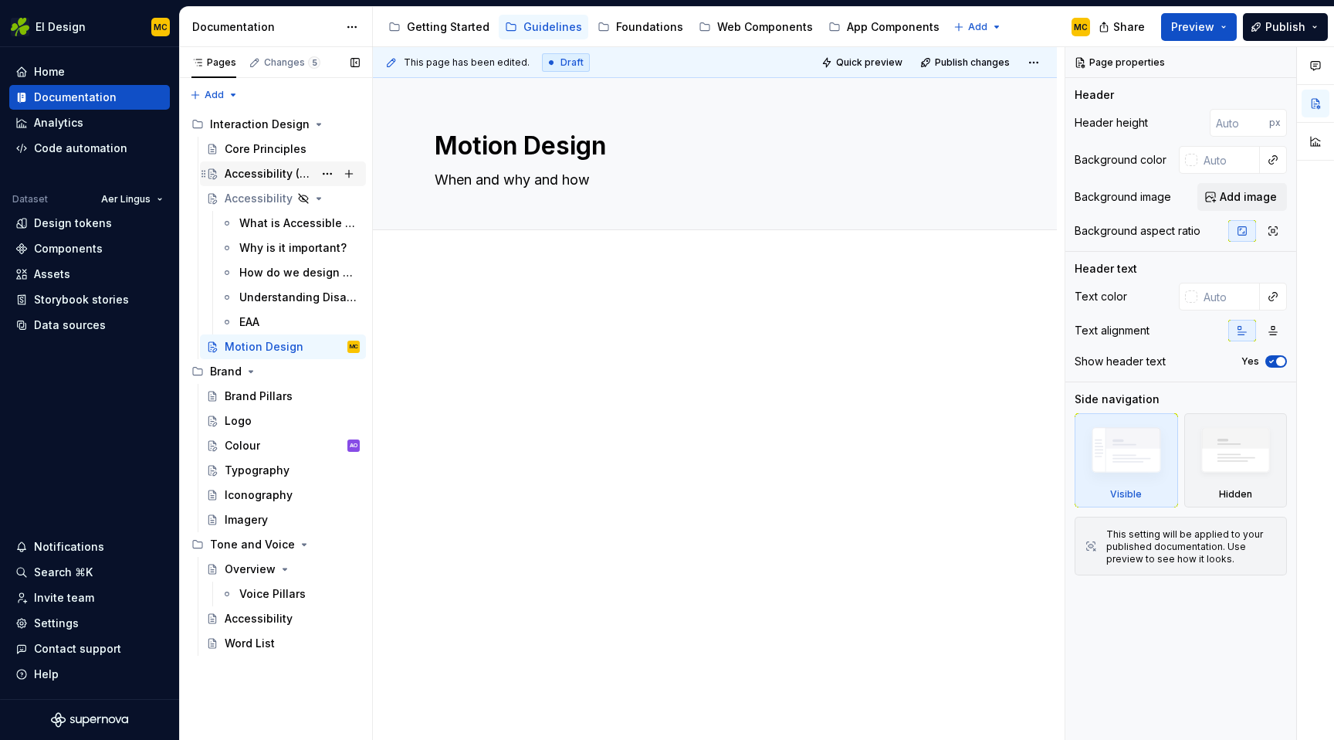
click at [253, 171] on div "Accessibility (Short version)" at bounding box center [269, 173] width 89 height 15
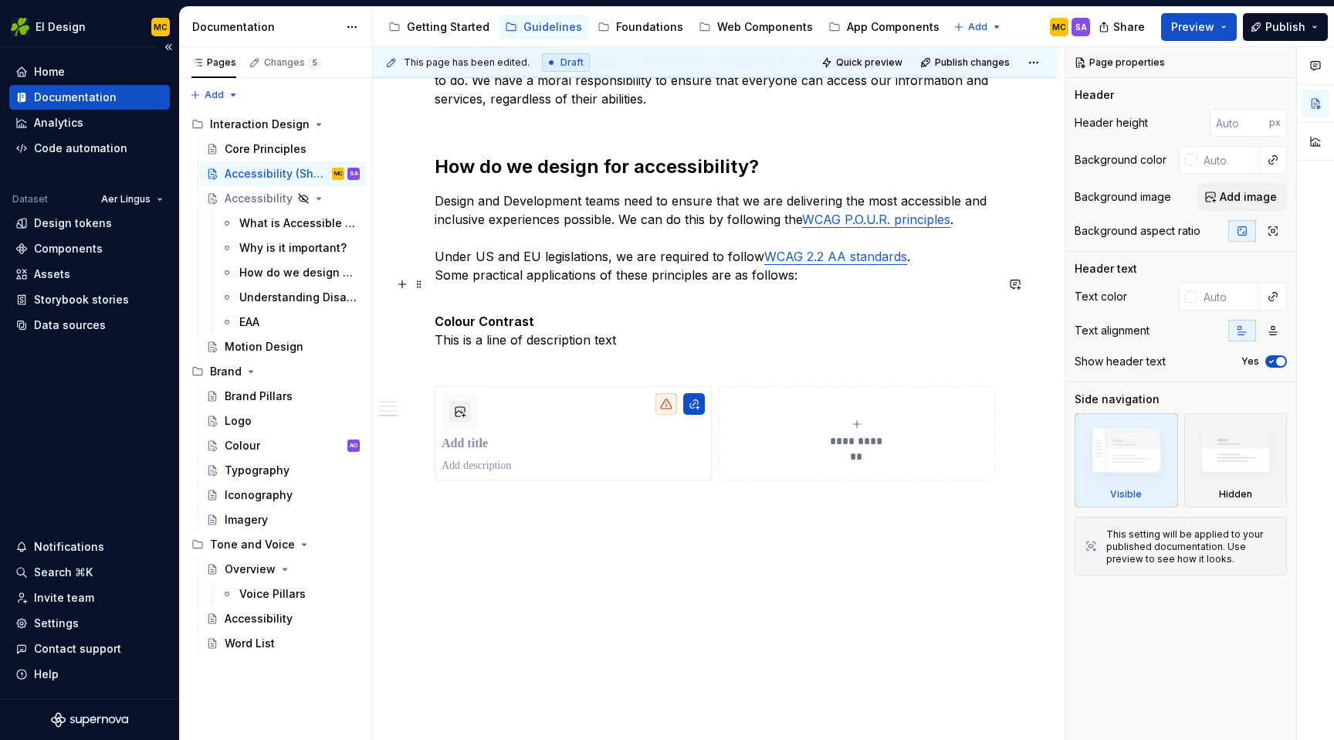
scroll to position [1190, 0]
click at [323, 199] on button "Page tree" at bounding box center [328, 199] width 22 height 22
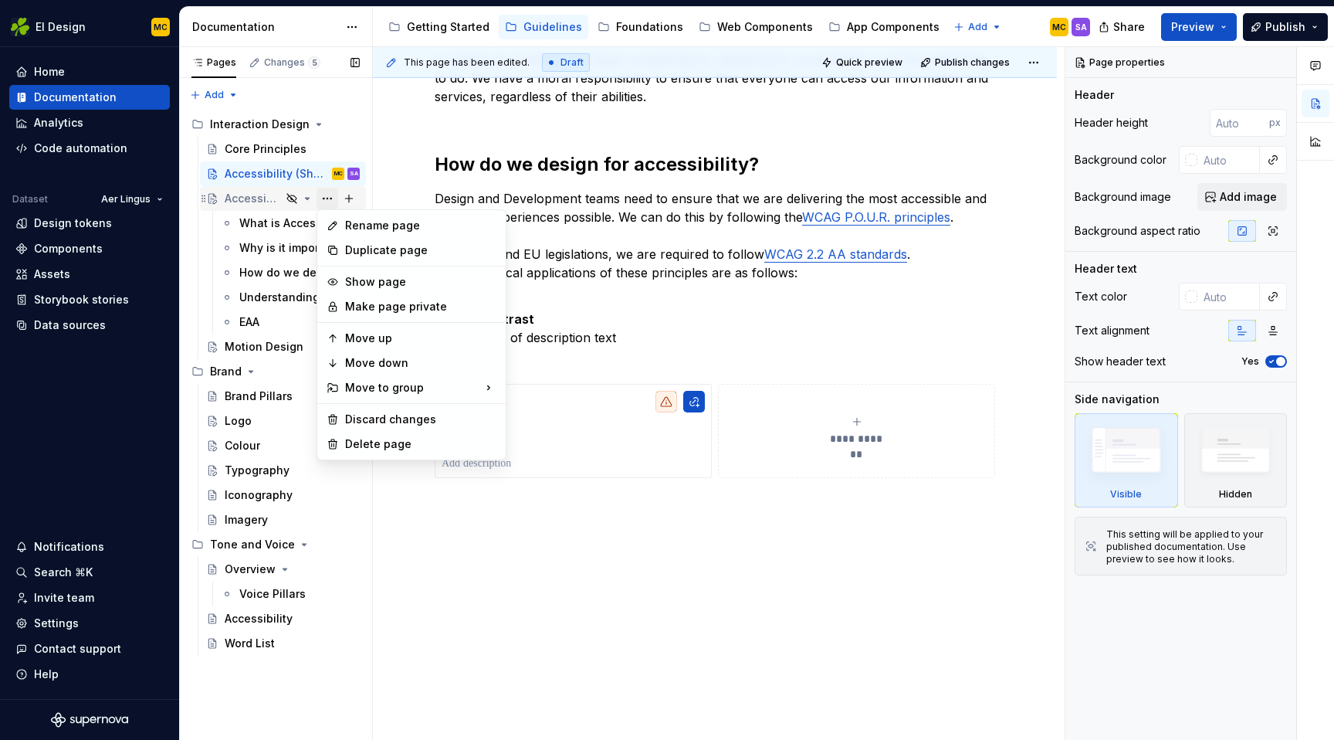
type textarea "*"
click at [359, 225] on div "Rename page" at bounding box center [420, 225] width 151 height 15
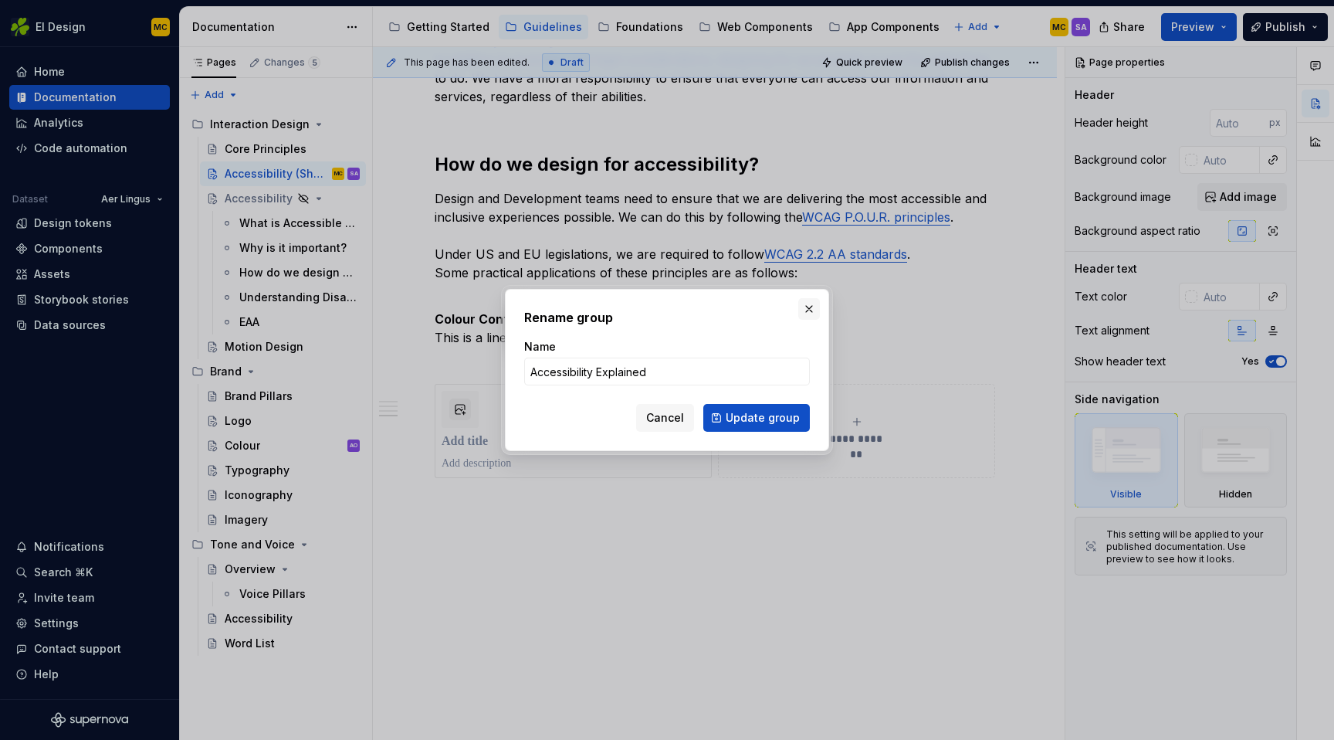
type input "Accessibility Explained"
click at [807, 309] on button "button" at bounding box center [809, 309] width 22 height 22
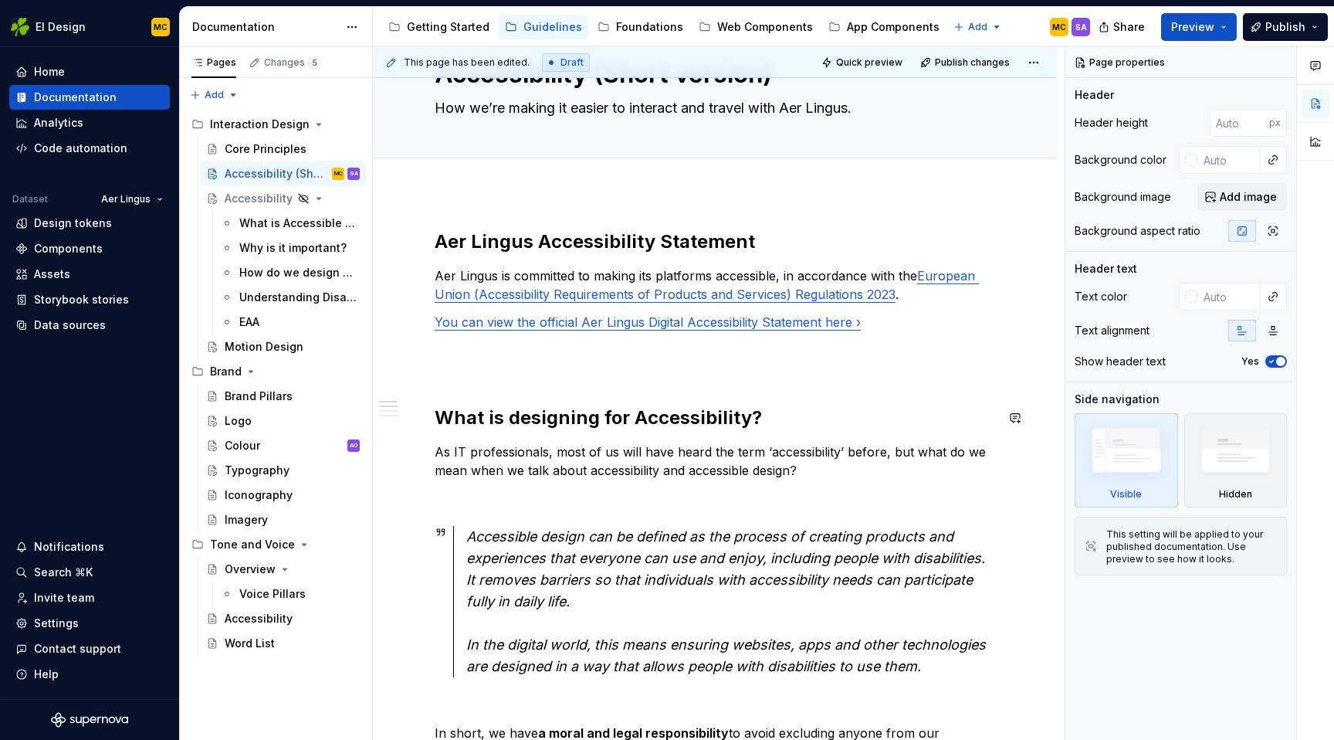
scroll to position [0, 0]
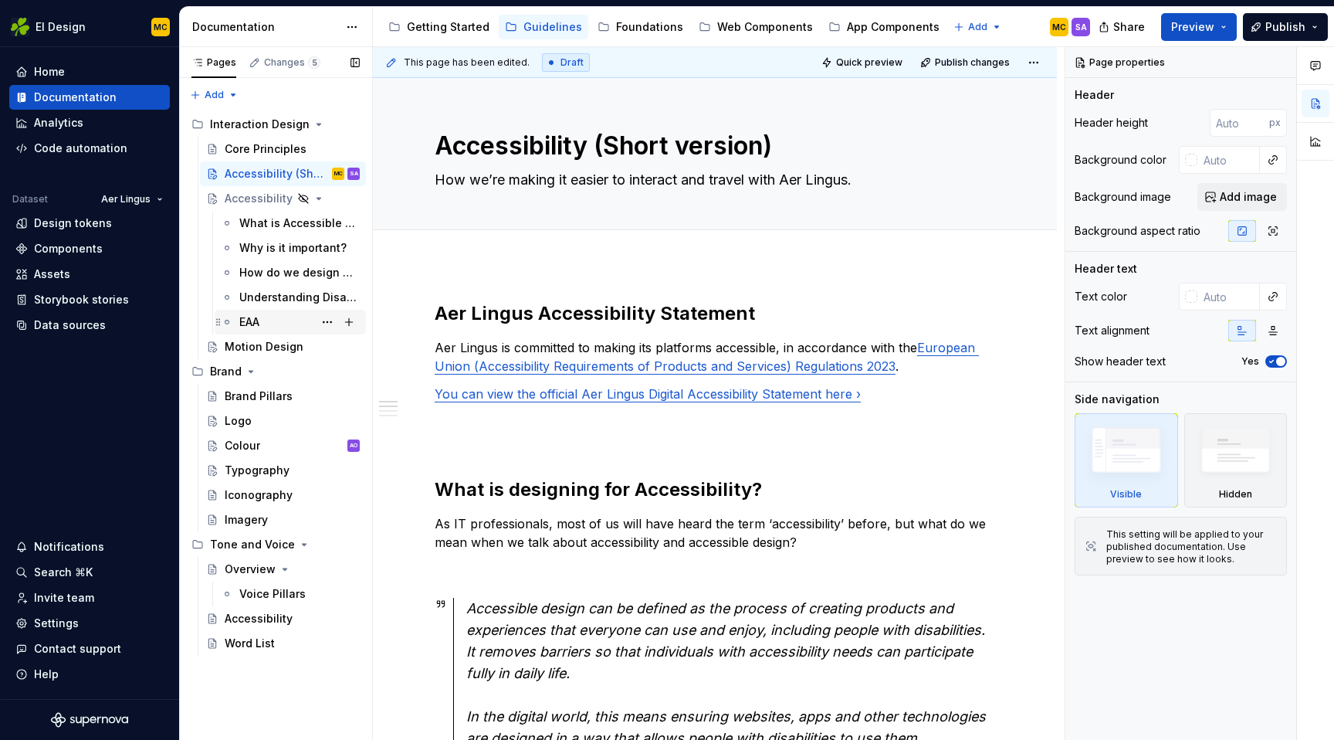
click at [285, 316] on div "EAA" at bounding box center [299, 322] width 120 height 22
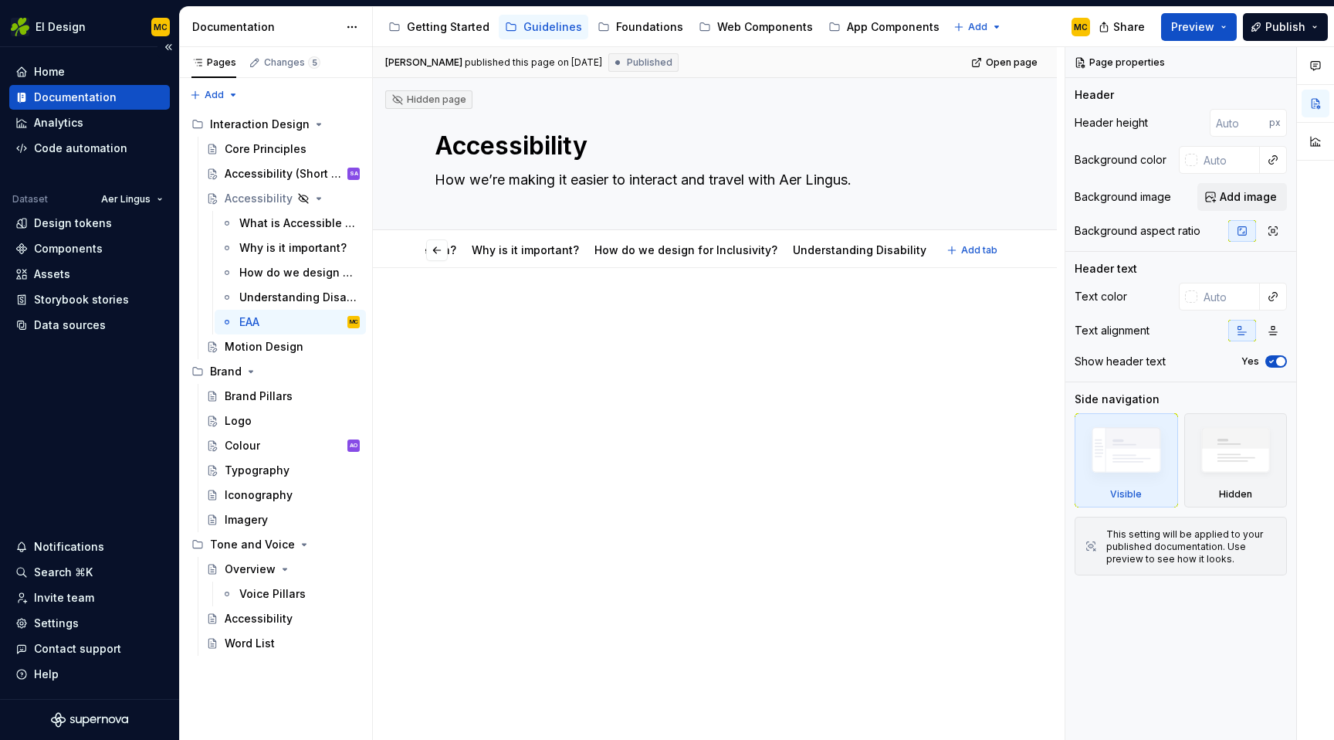
scroll to position [0, 70]
click at [262, 174] on div "Accessibility (Short version)" at bounding box center [269, 173] width 89 height 15
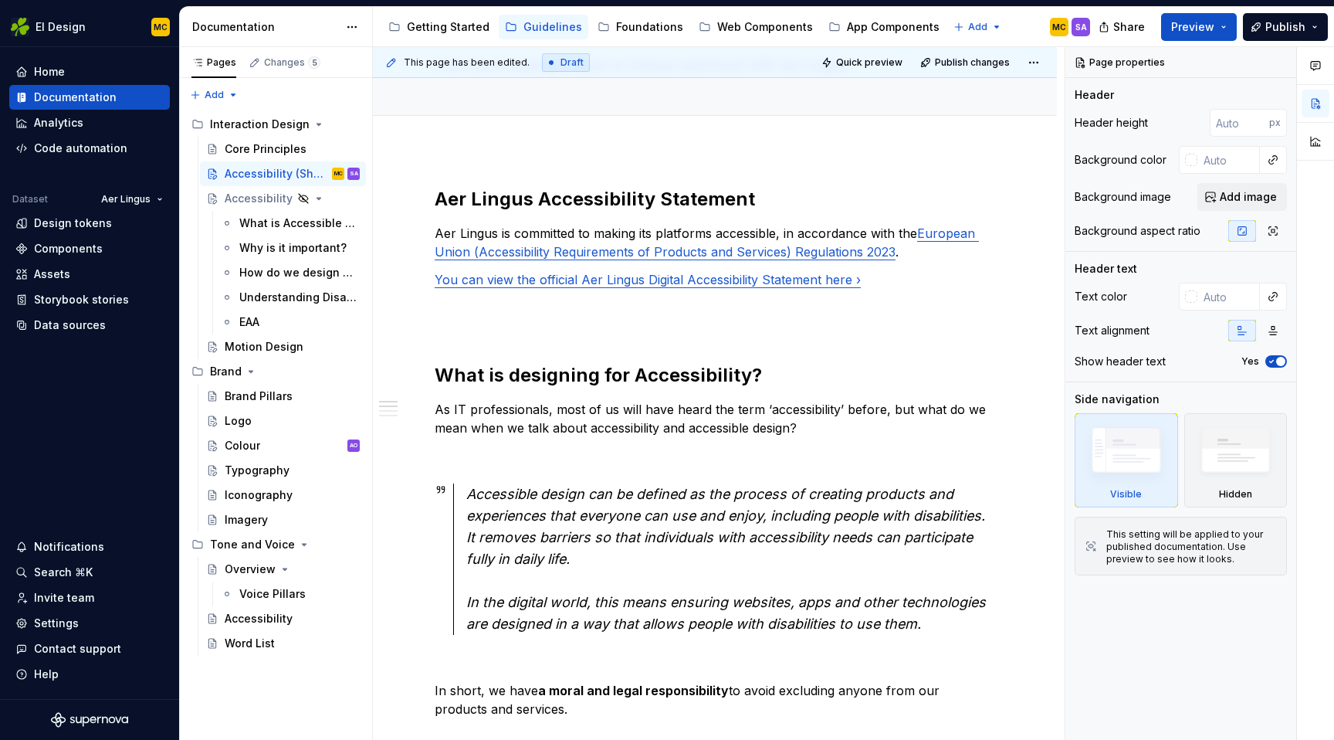
scroll to position [125, 0]
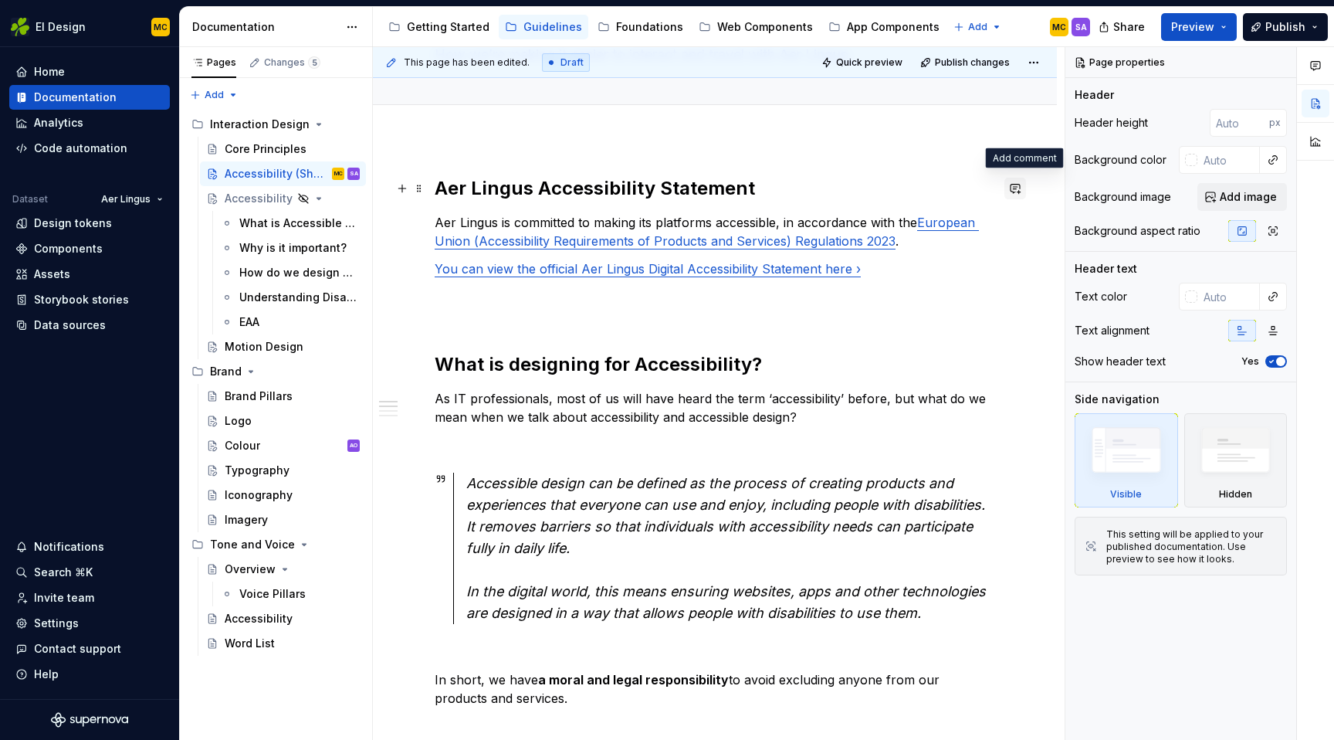
type textarea "*"
click at [1026, 191] on button "button" at bounding box center [1015, 189] width 22 height 22
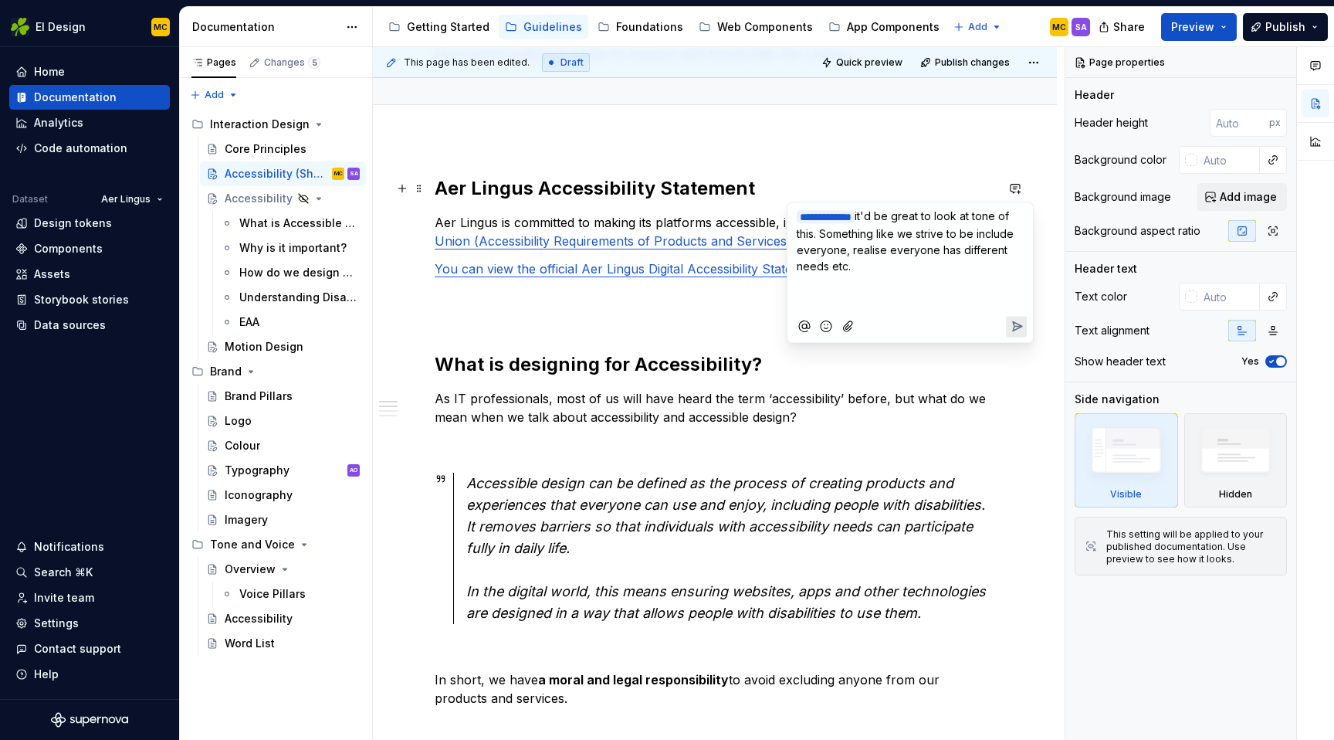
scroll to position [0, 0]
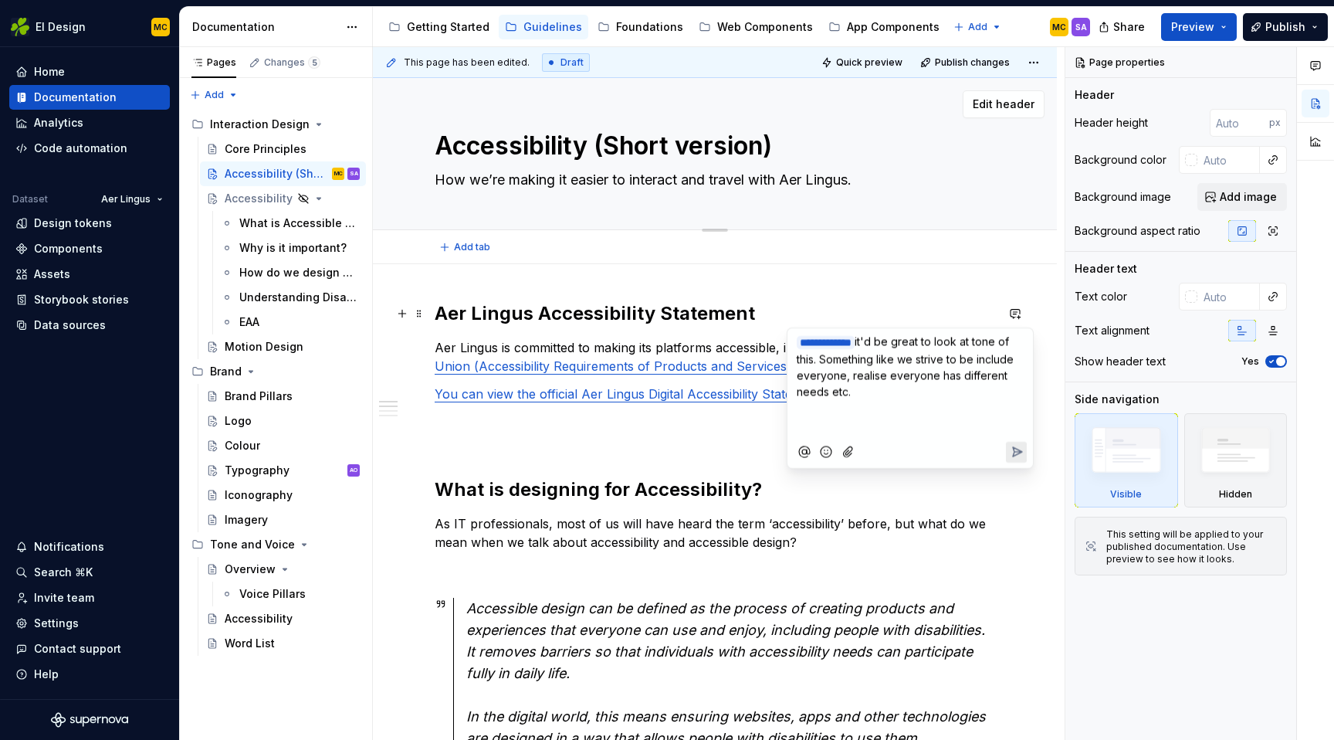
click at [451, 205] on div "Accessibility (Short version) How we’re making it easier to interact and travel…" at bounding box center [715, 153] width 560 height 151
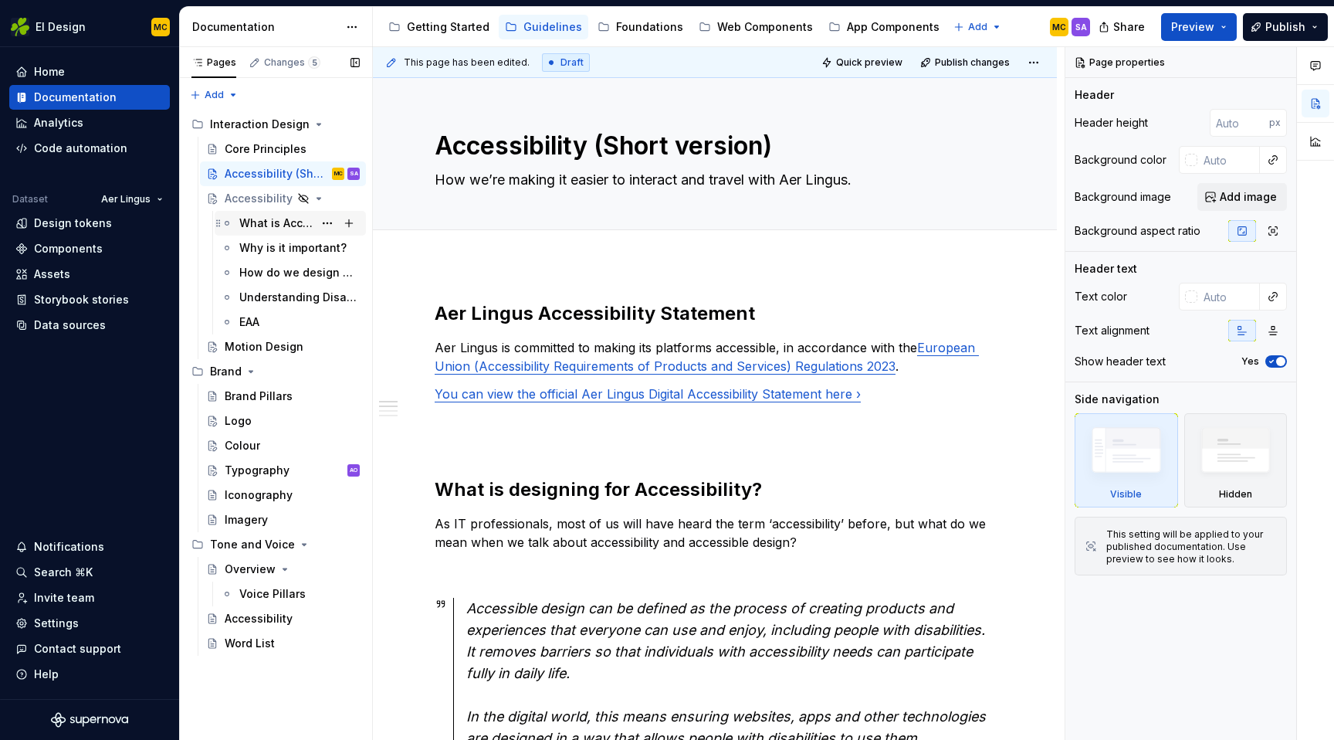
click at [273, 222] on div "What is Accessible Design?" at bounding box center [276, 222] width 74 height 15
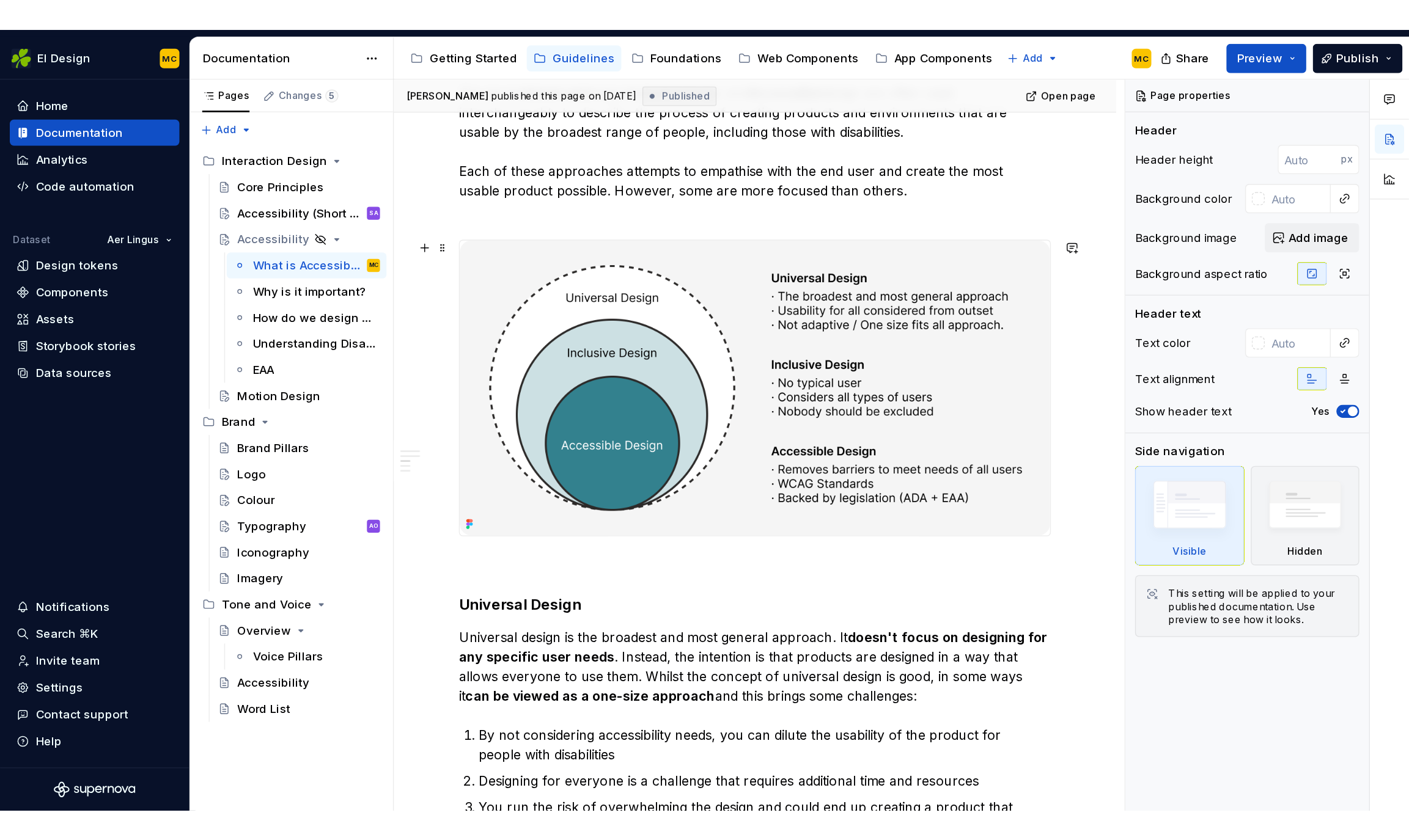
scroll to position [557, 0]
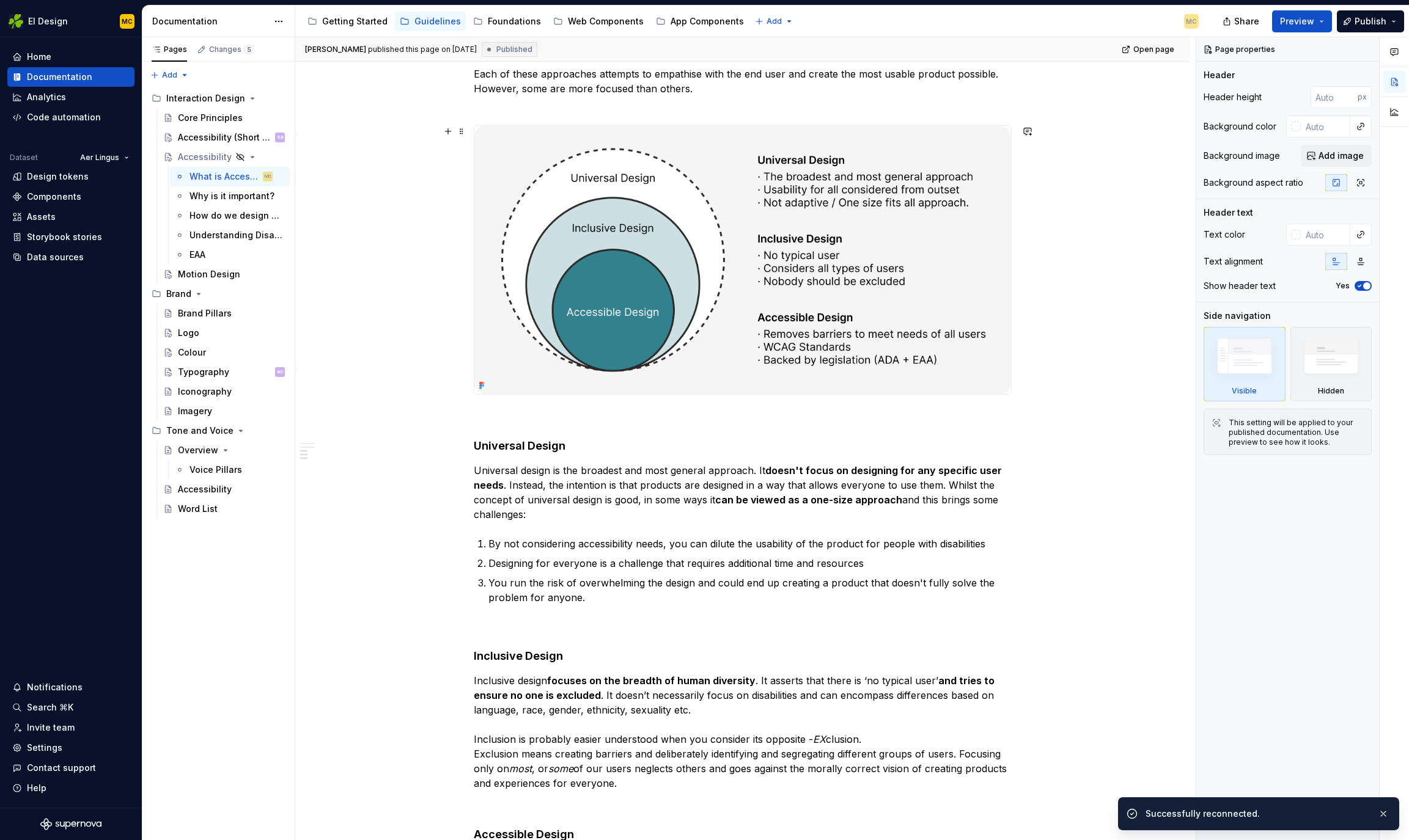
type textarea "*"
